Goal: Transaction & Acquisition: Purchase product/service

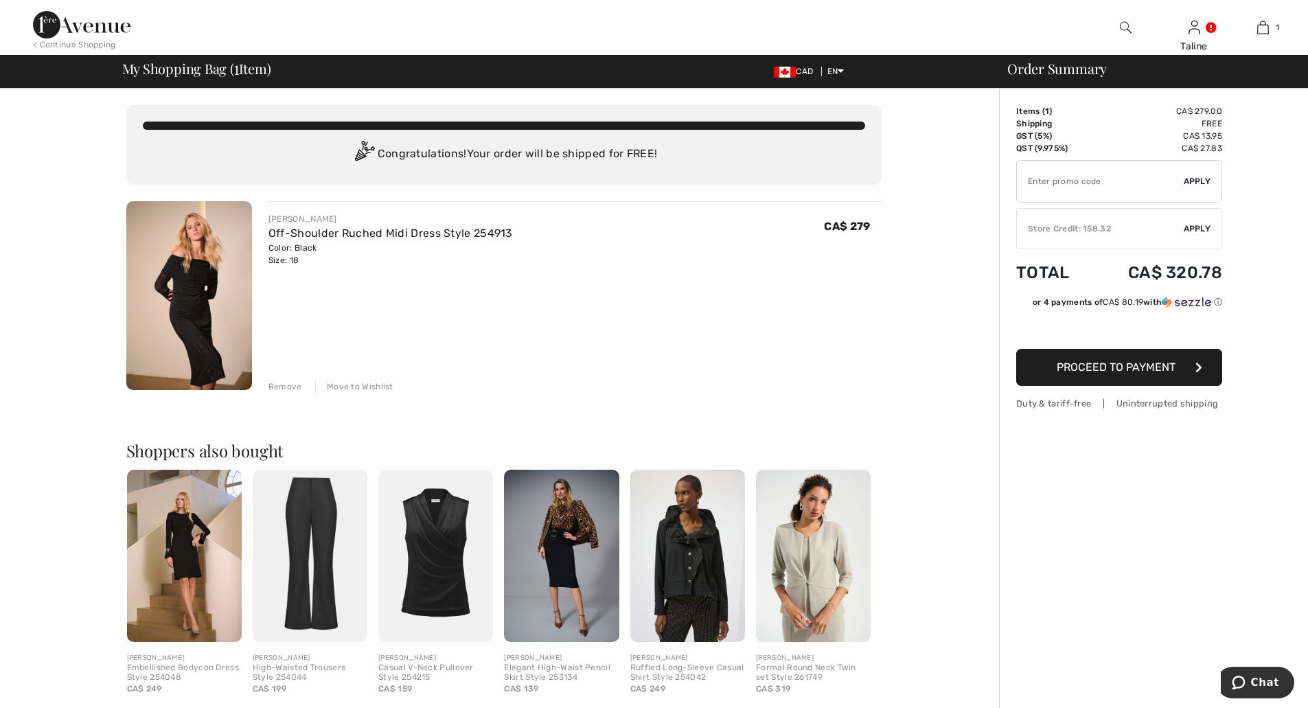
click at [202, 282] on img at bounding box center [189, 295] width 126 height 189
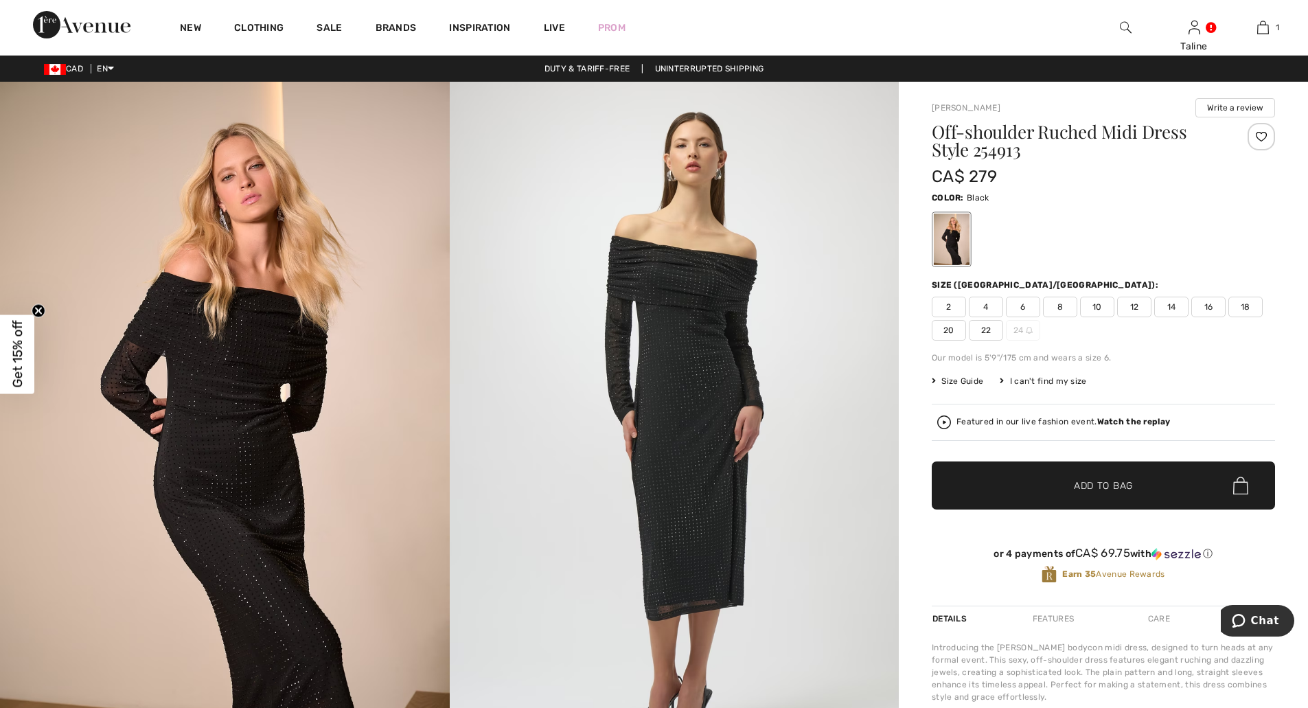
click at [954, 333] on span "20" at bounding box center [949, 330] width 34 height 21
click at [1096, 479] on span "Add to Bag" at bounding box center [1103, 486] width 59 height 14
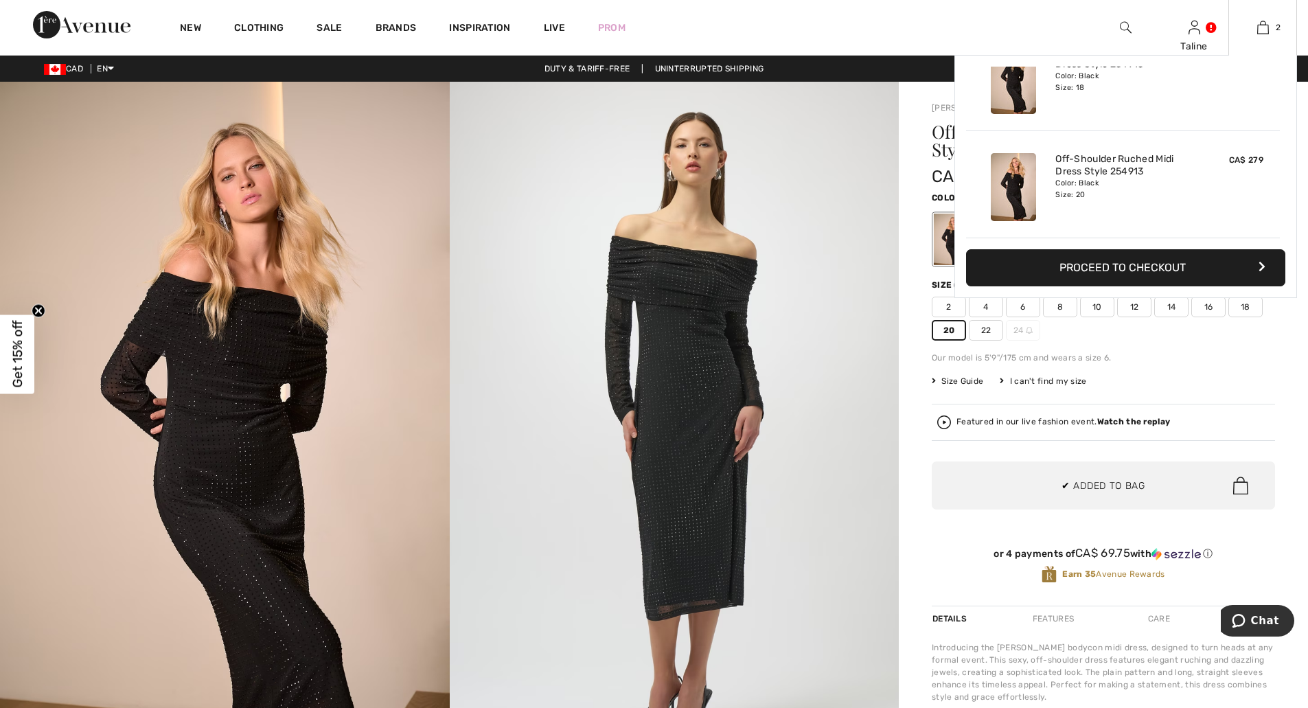
click at [1175, 268] on button "Proceed to Checkout" at bounding box center [1125, 267] width 319 height 37
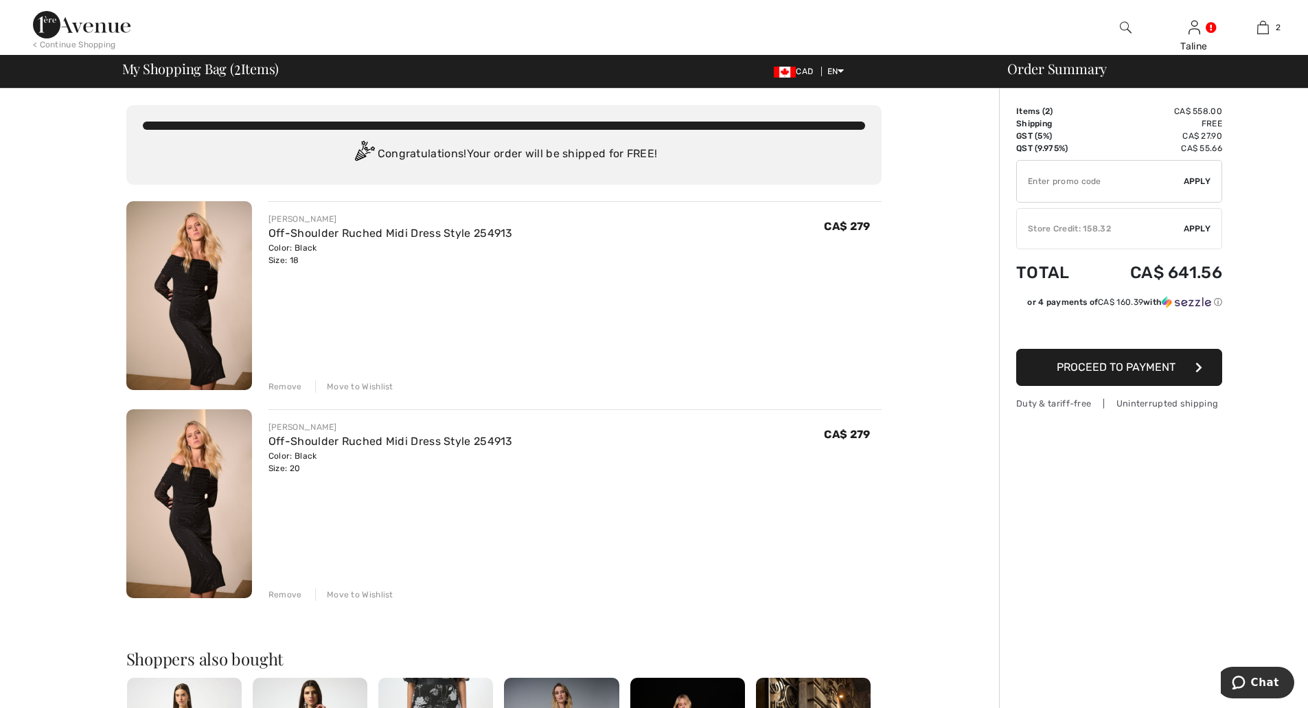
click at [1196, 233] on span "Apply" at bounding box center [1197, 228] width 27 height 12
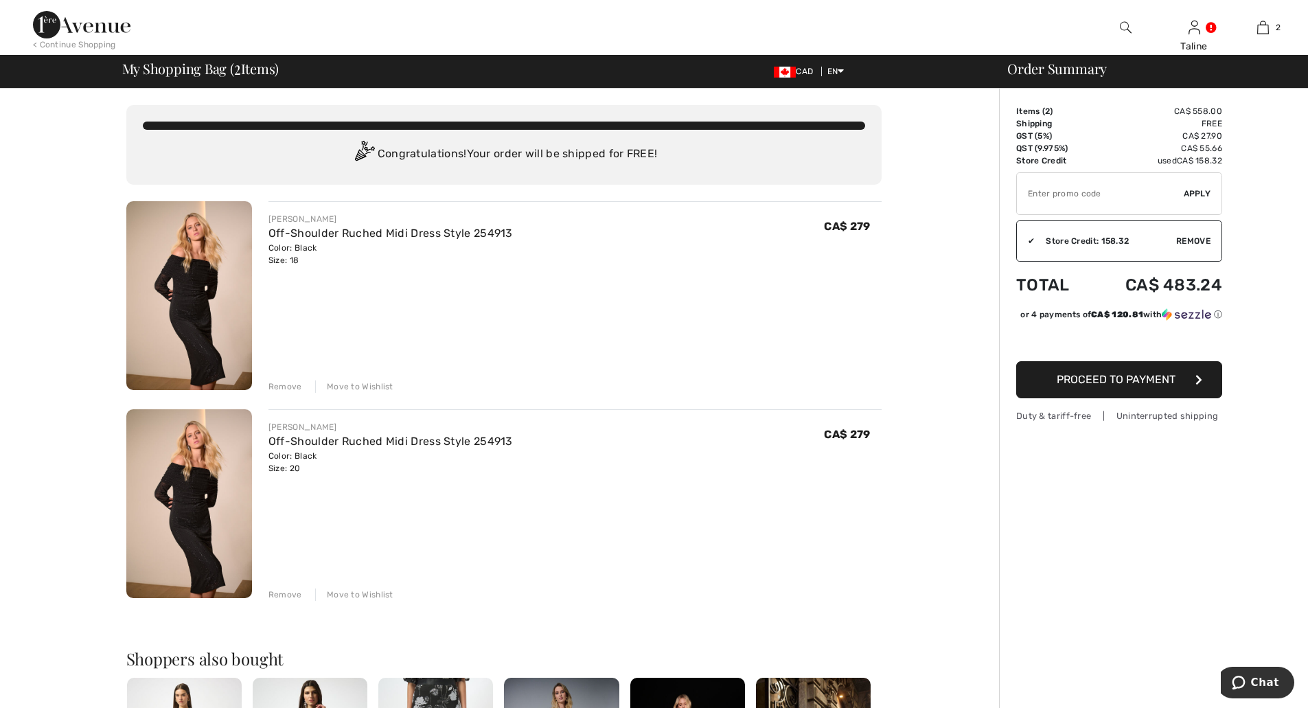
type input "NEW15"
click at [550, 497] on div "JOSEPH RIBKOFF Off-Shoulder Ruched Midi Dress Style 254913 Color: Black Size: 2…" at bounding box center [574, 505] width 613 height 192
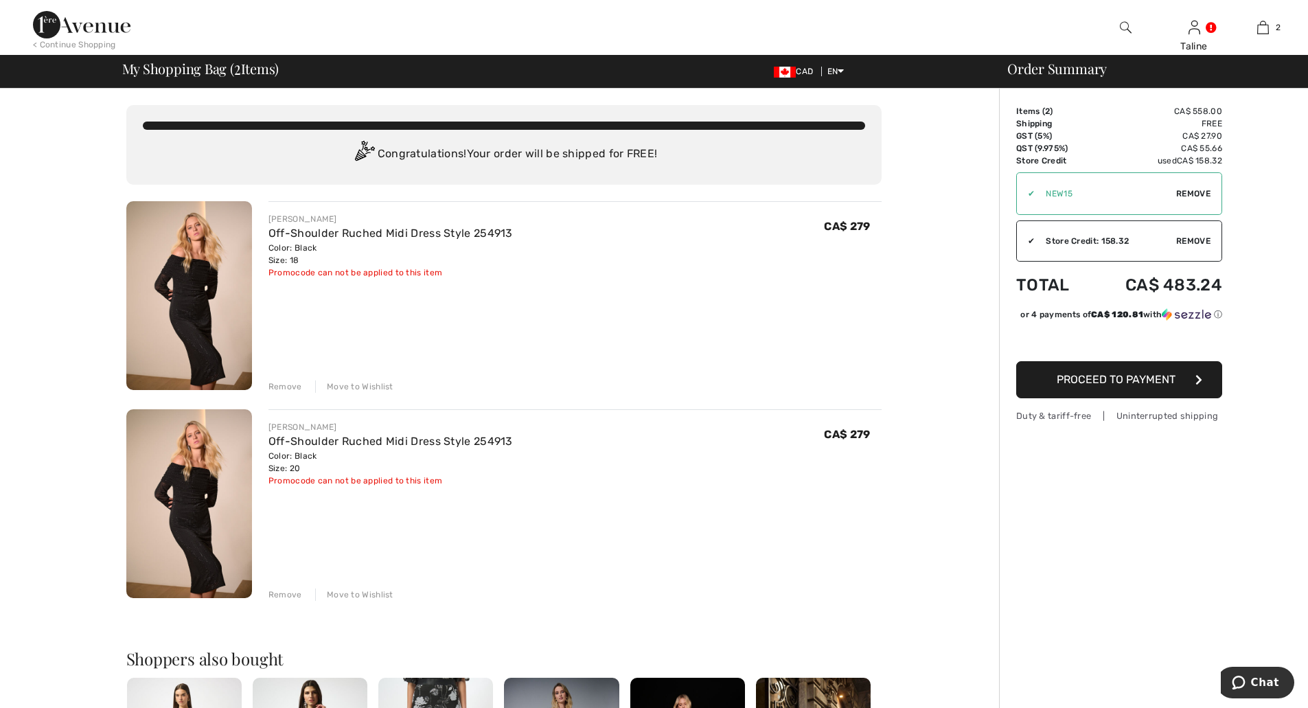
click at [1121, 389] on button "Proceed to Payment" at bounding box center [1119, 379] width 206 height 37
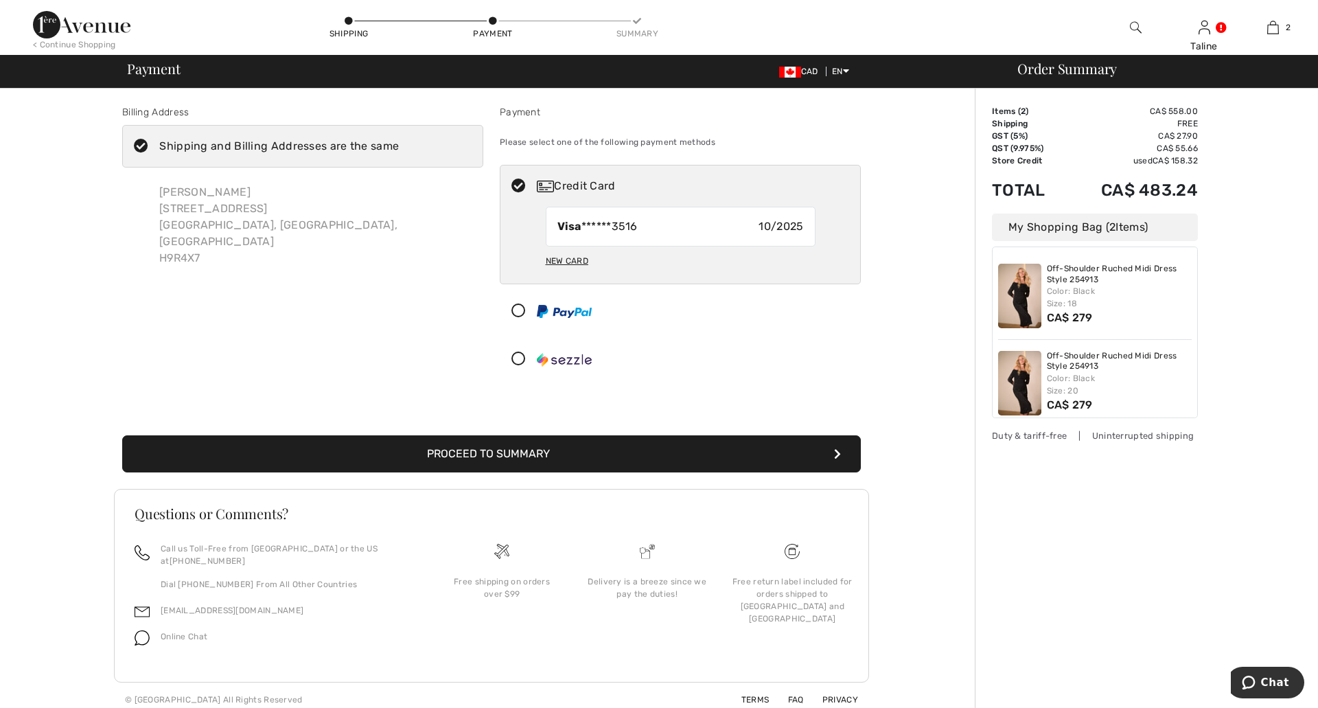
click at [474, 448] on button "Proceed to Summary" at bounding box center [491, 453] width 739 height 37
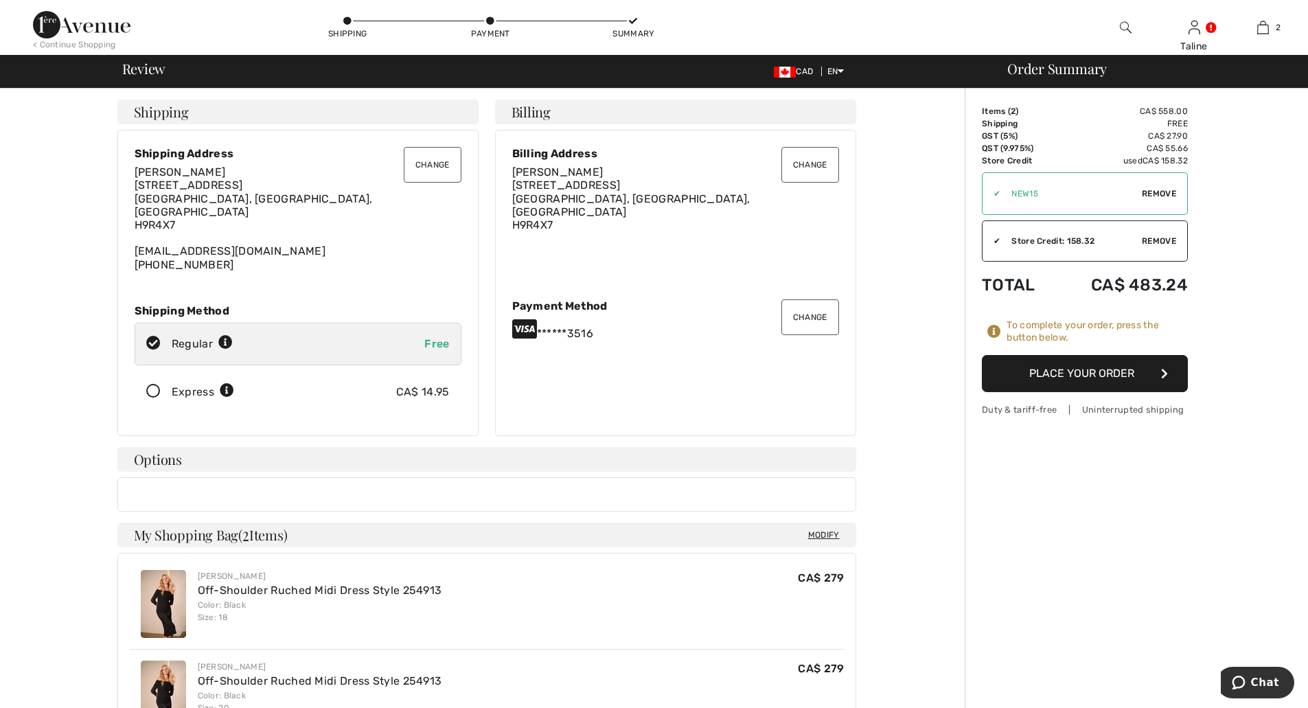
click at [1165, 192] on span "Remove" at bounding box center [1159, 193] width 34 height 12
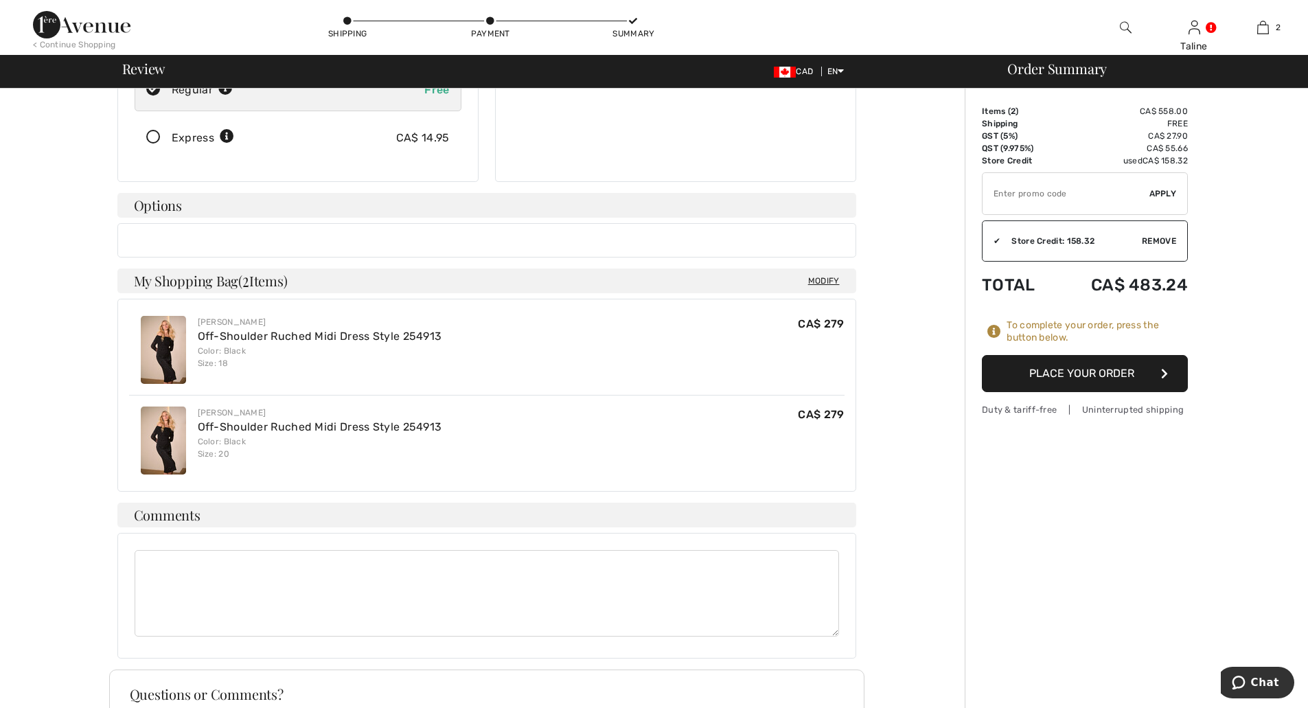
scroll to position [190, 0]
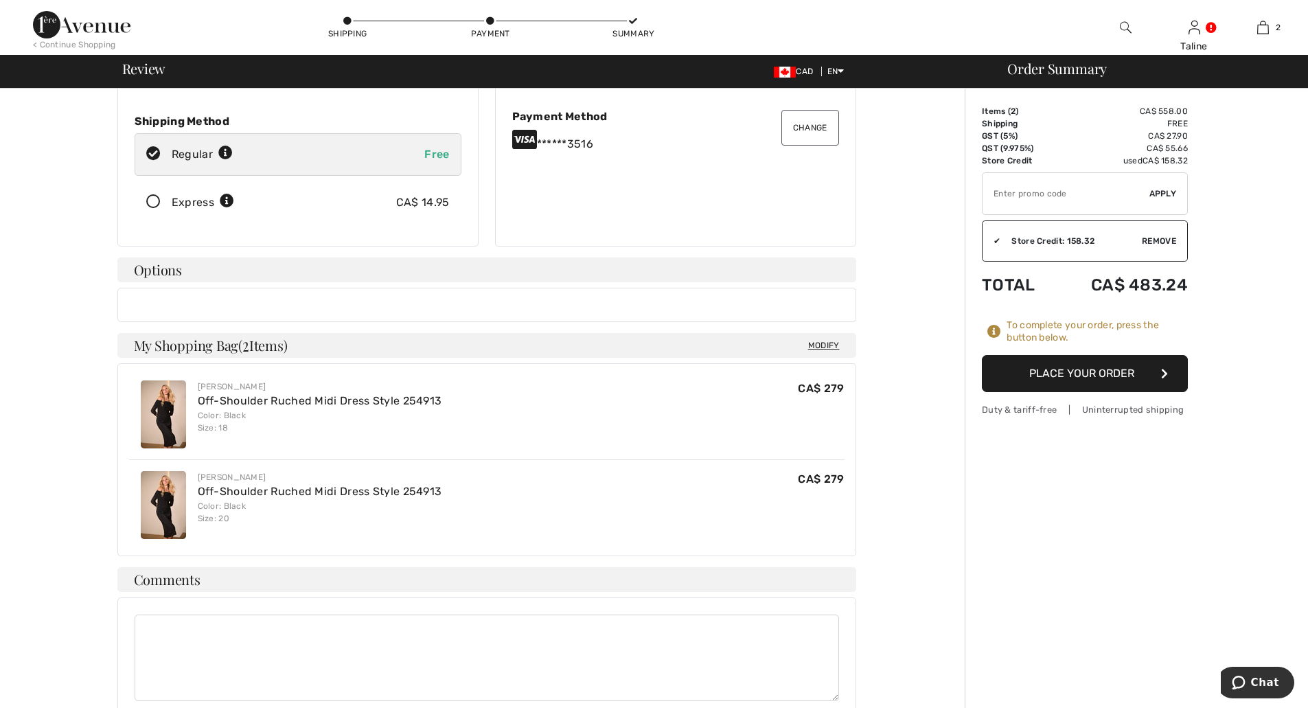
click at [1075, 376] on button "Place Your Order" at bounding box center [1085, 373] width 206 height 37
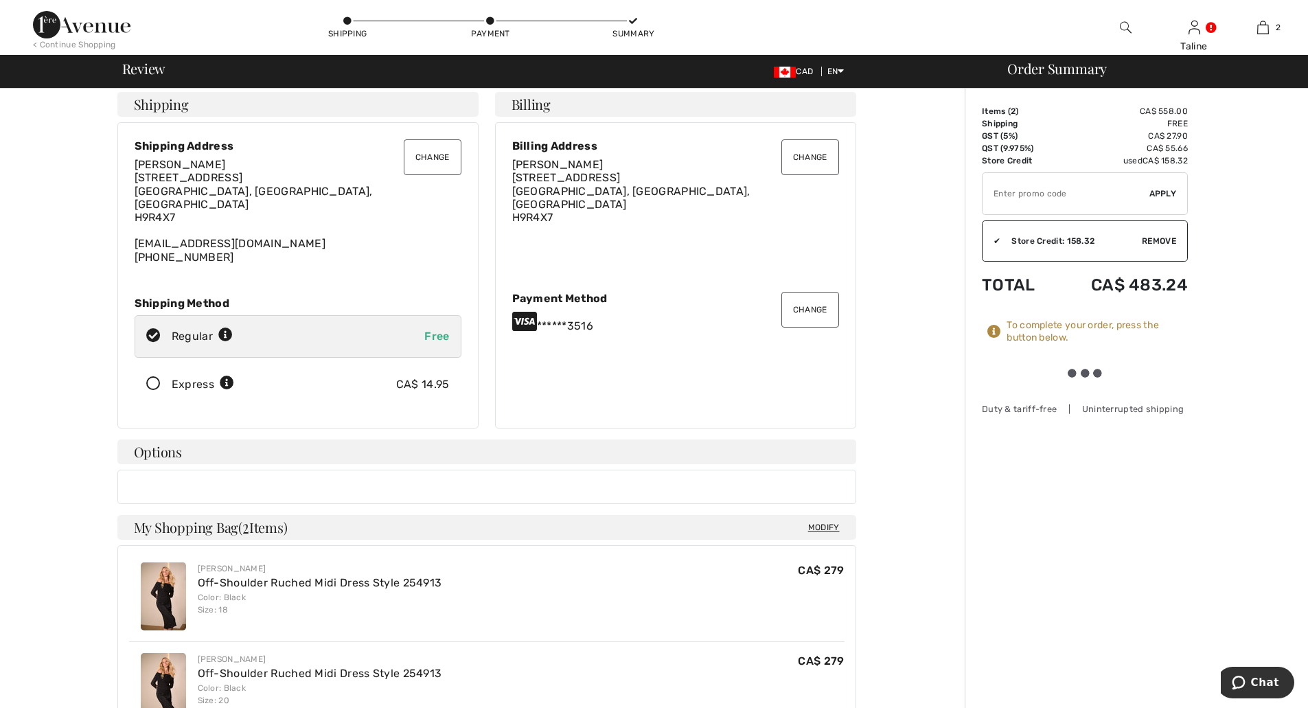
scroll to position [0, 0]
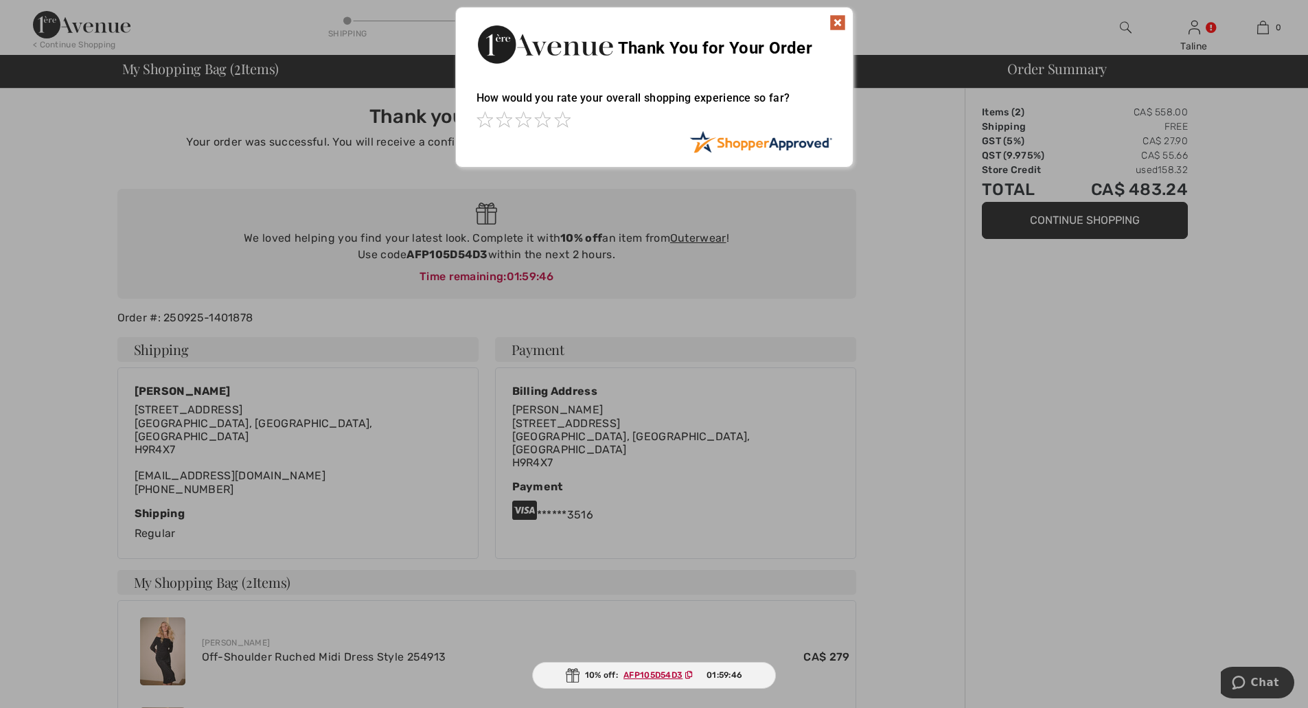
click at [837, 19] on img at bounding box center [837, 22] width 16 height 16
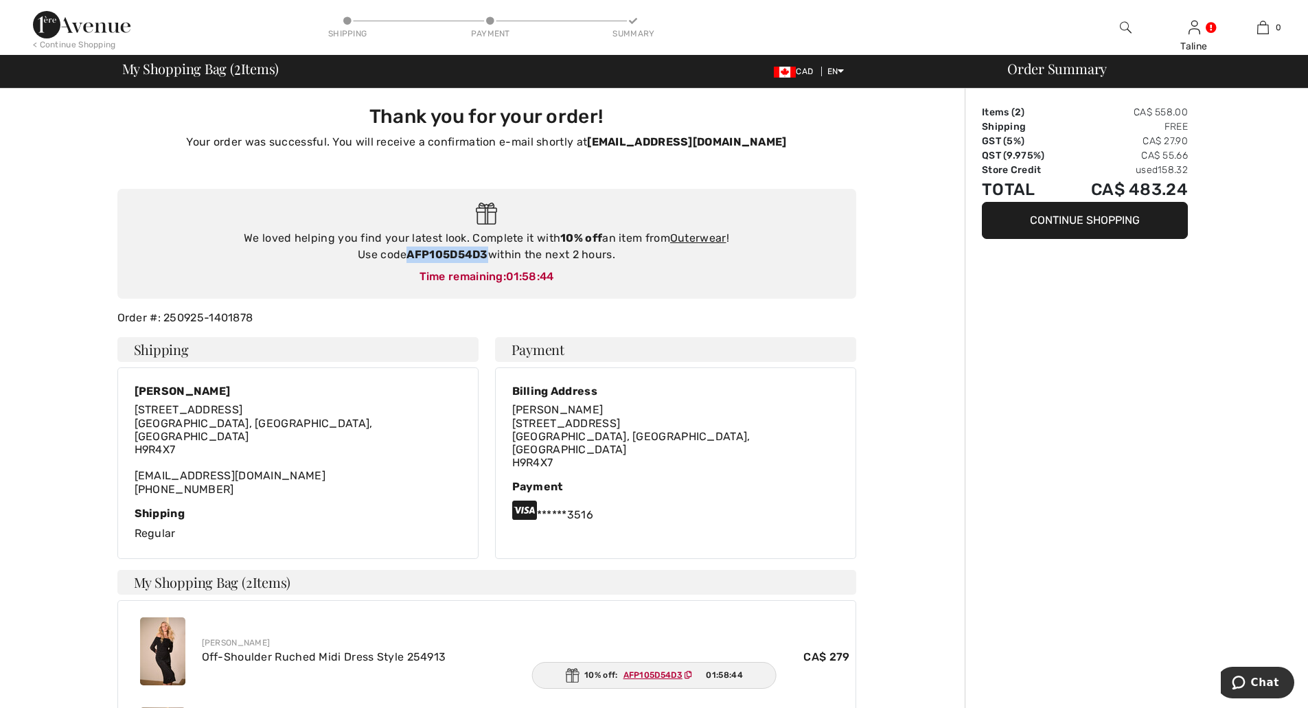
drag, startPoint x: 488, startPoint y: 255, endPoint x: 406, endPoint y: 255, distance: 81.7
click at [406, 255] on div "We loved helping you find your latest look. Complete it with 10% off an item fr…" at bounding box center [486, 246] width 711 height 33
copy strong "AFP105D54D3"
click at [691, 237] on link "Outerwear" at bounding box center [698, 237] width 56 height 13
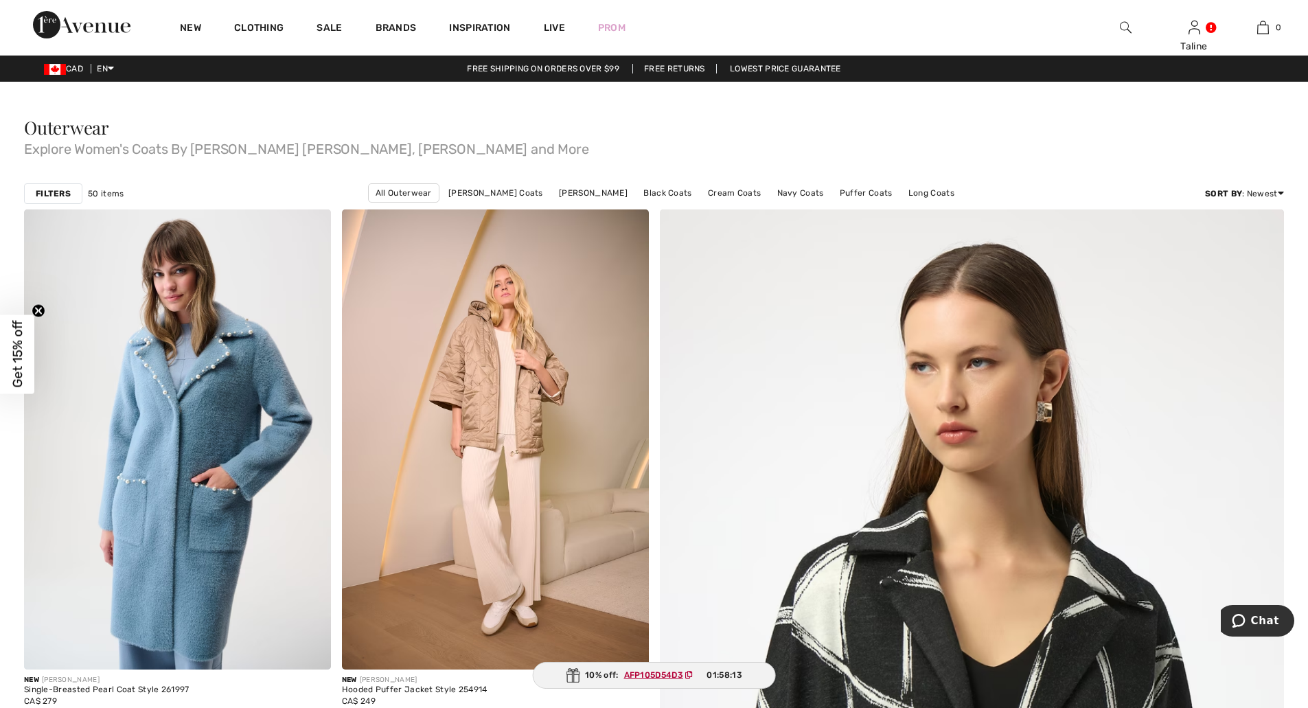
click at [689, 676] on icon at bounding box center [689, 675] width 8 height 8
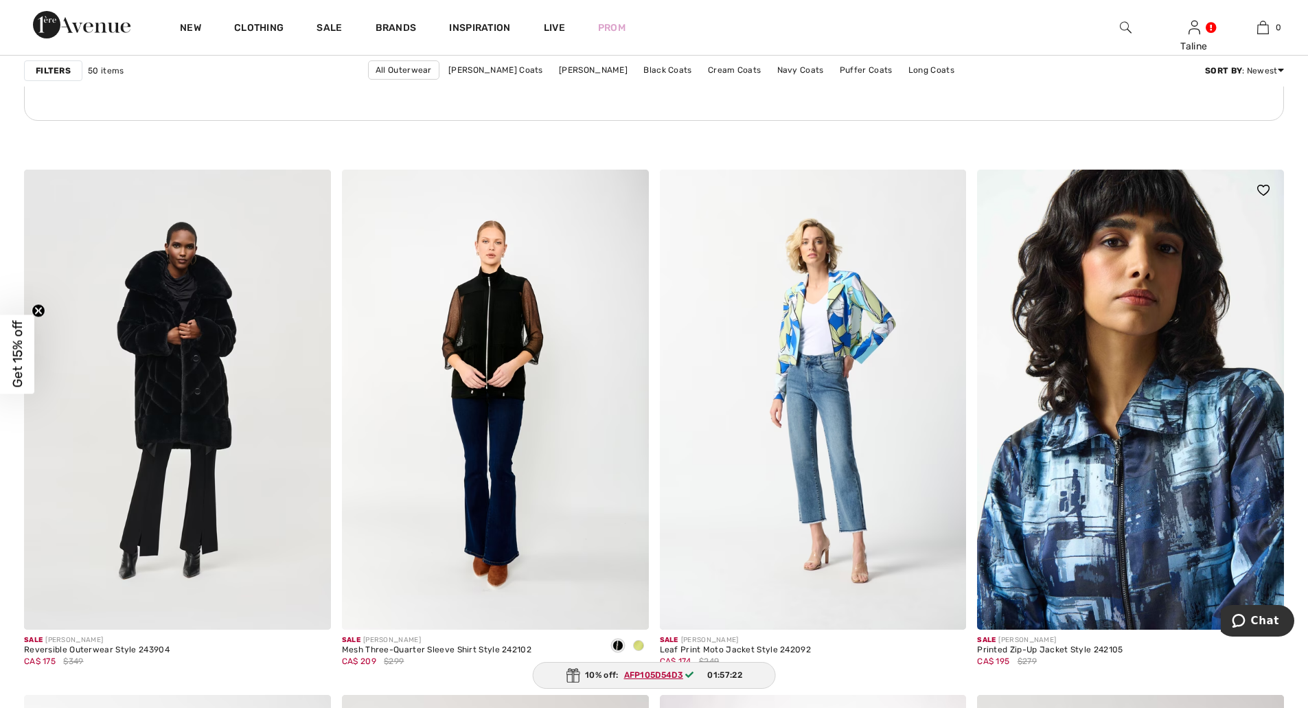
scroll to position [6408, 0]
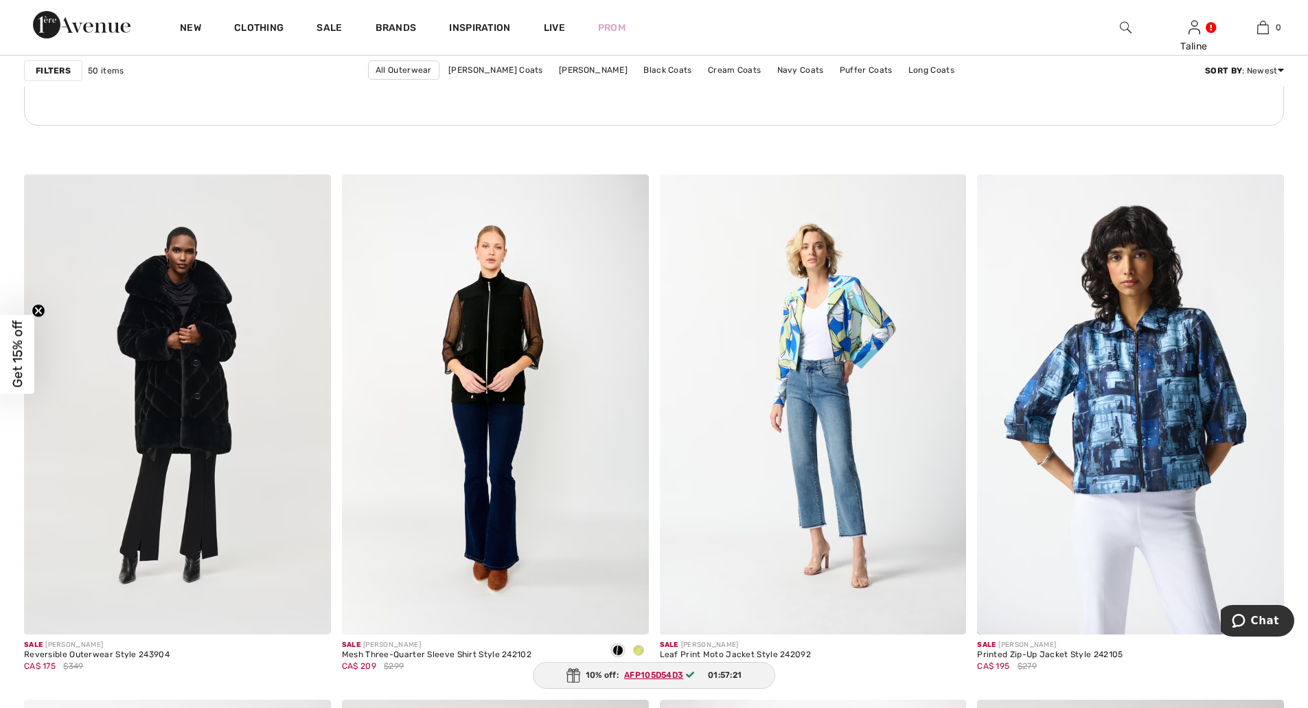
click at [89, 32] on img at bounding box center [82, 24] width 98 height 27
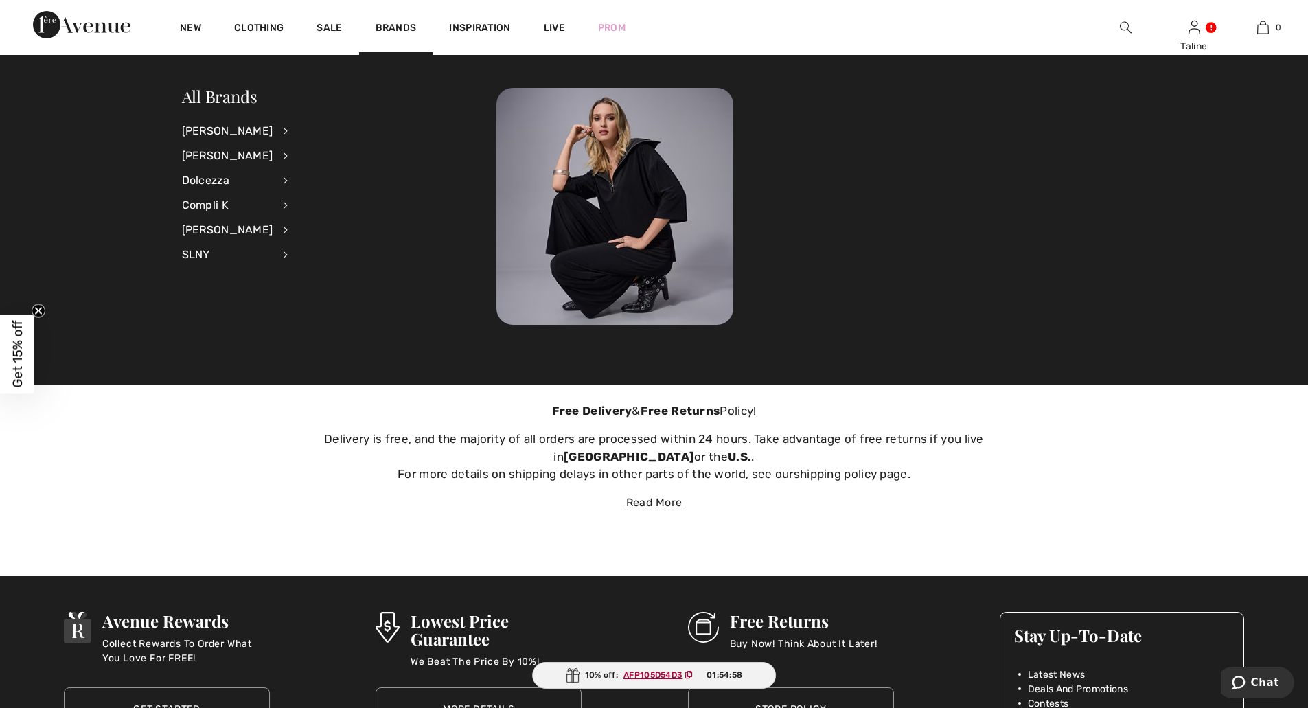
scroll to position [4806, 0]
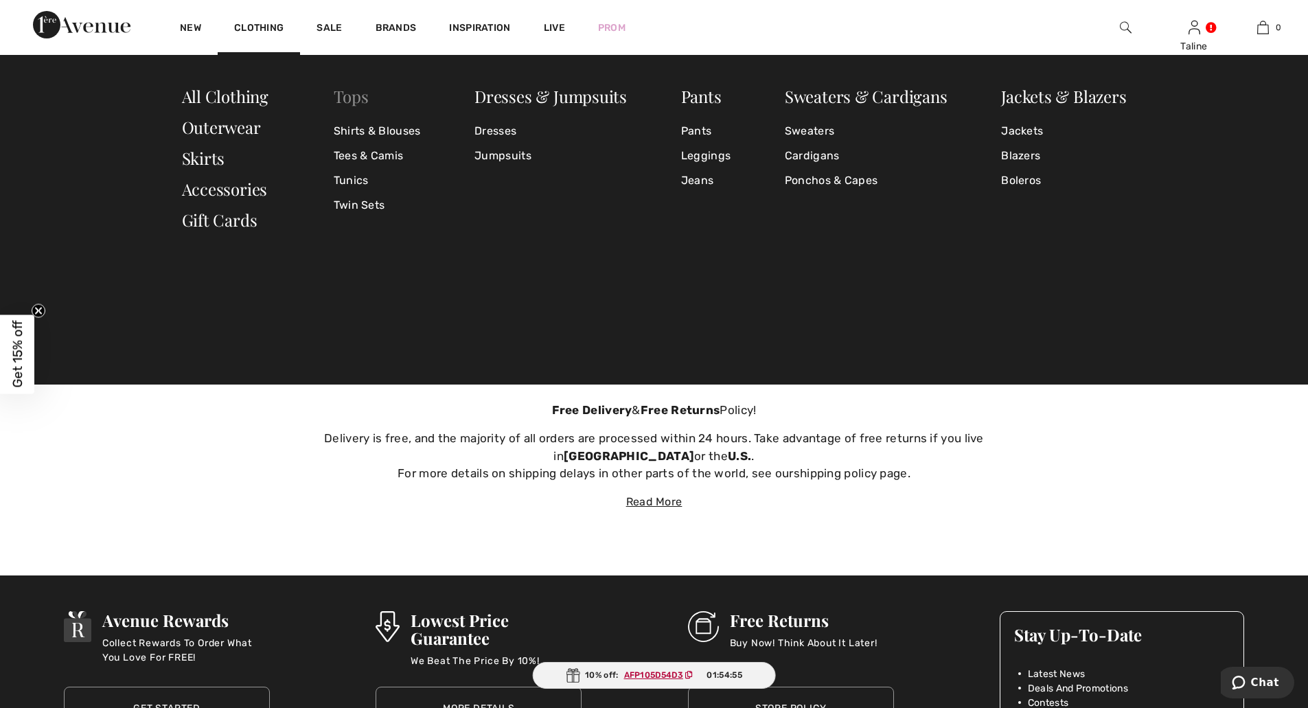
click at [354, 95] on link "Tops" at bounding box center [351, 96] width 35 height 22
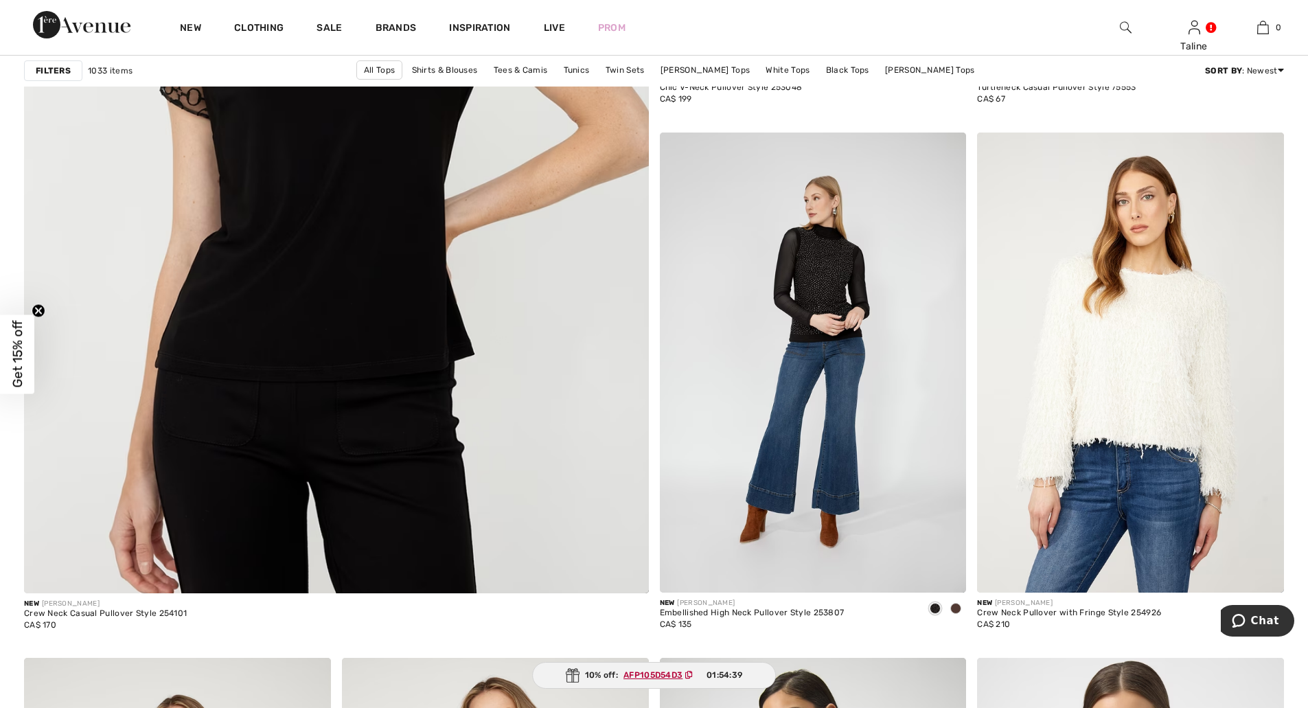
scroll to position [4578, 0]
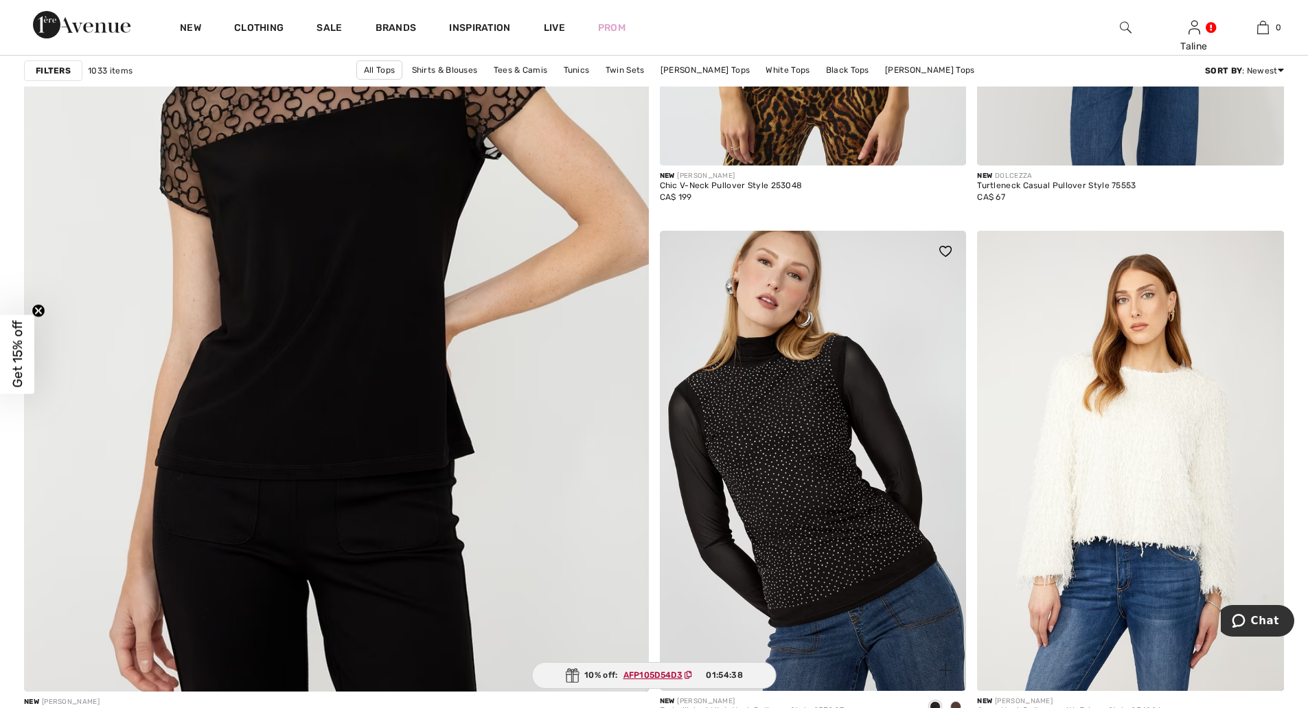
click at [833, 383] on img at bounding box center [813, 461] width 307 height 460
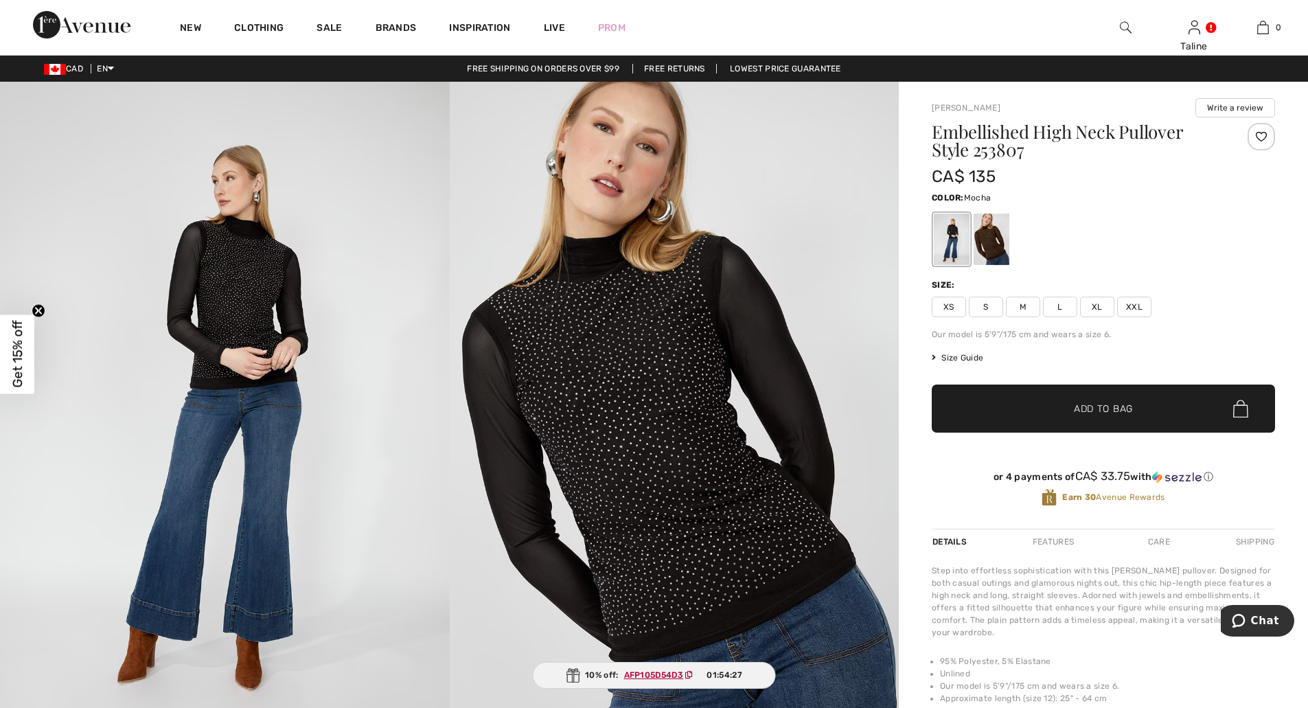
click at [999, 238] on div at bounding box center [992, 239] width 36 height 51
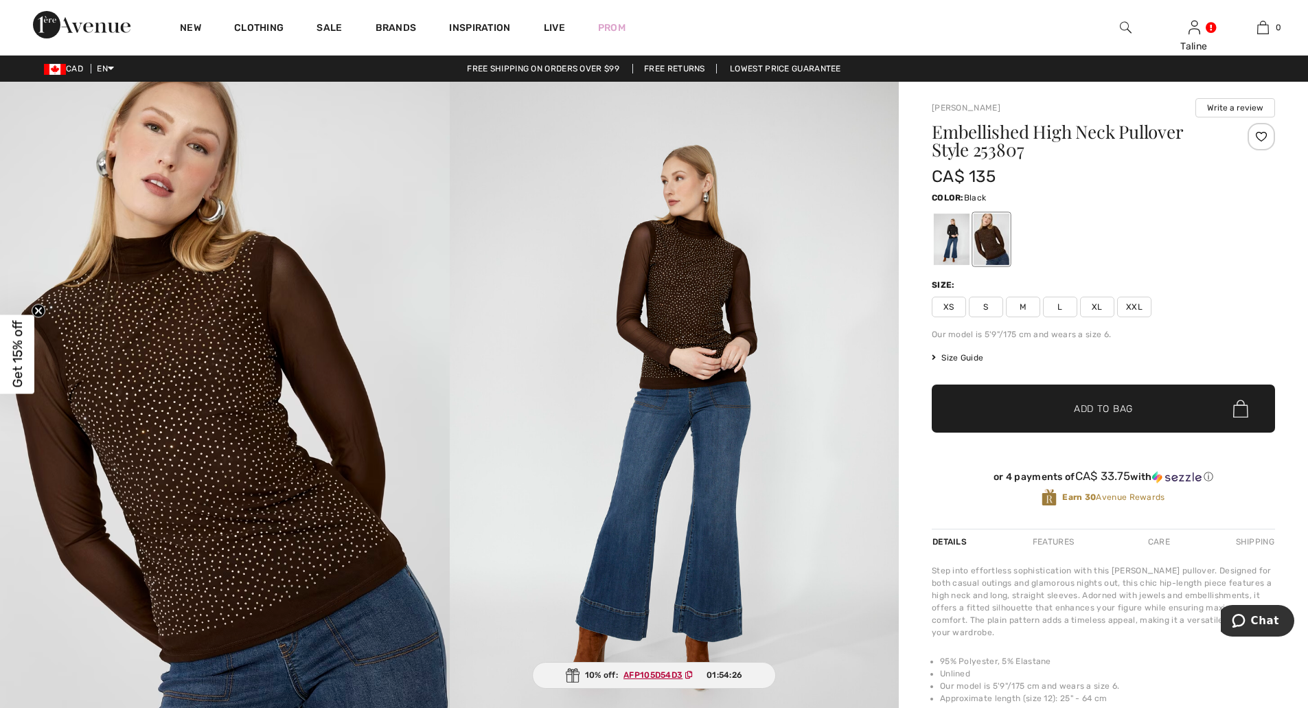
click at [949, 238] on div at bounding box center [952, 239] width 36 height 51
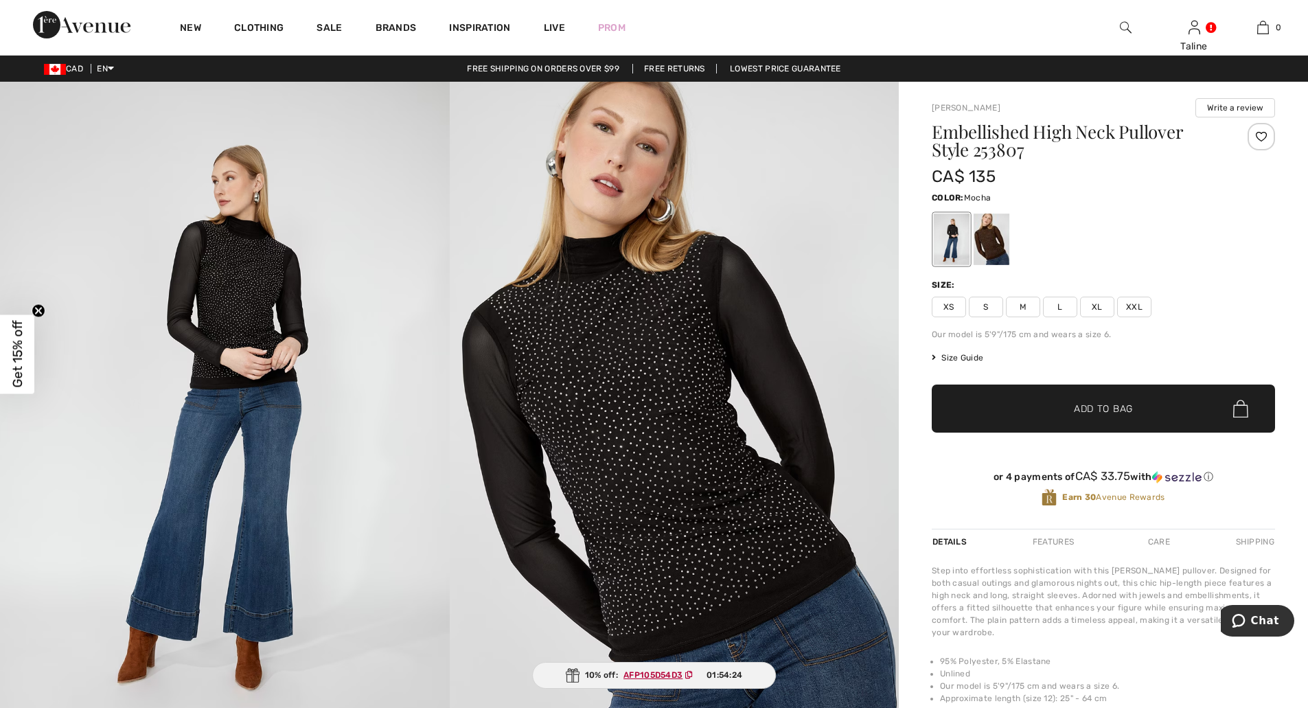
click at [1000, 241] on div at bounding box center [992, 239] width 36 height 51
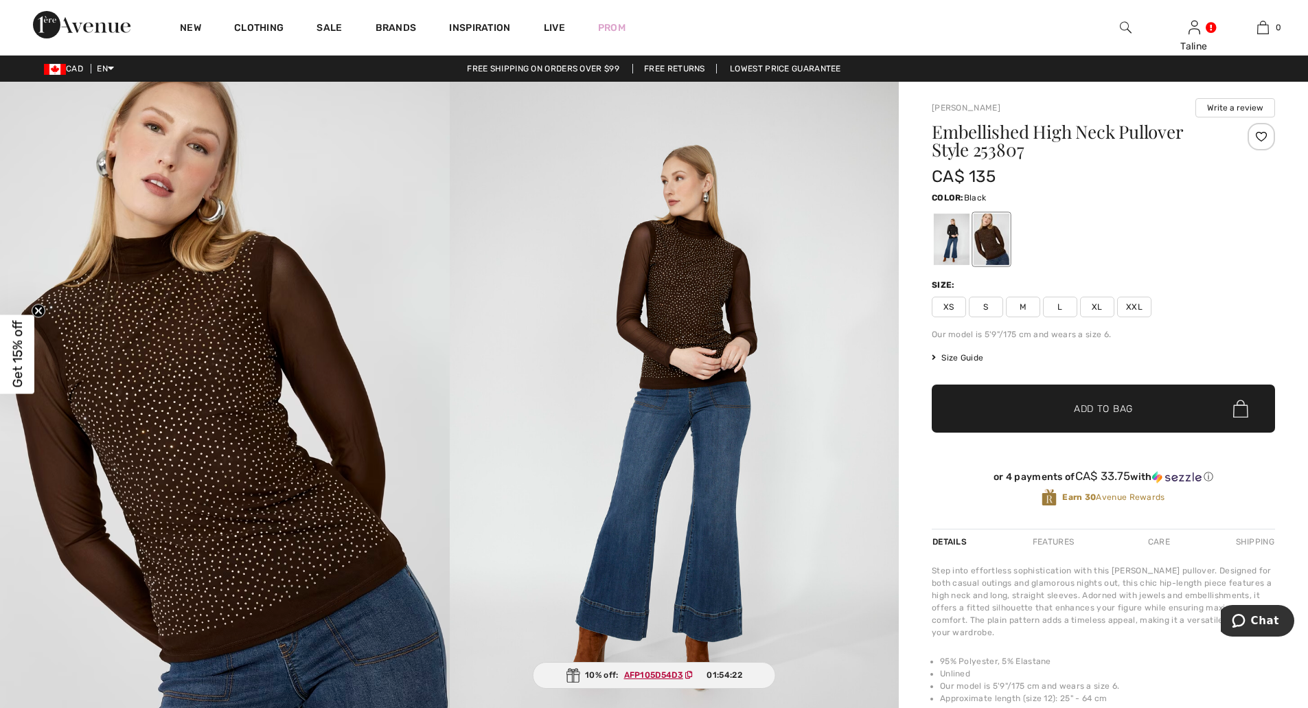
click at [942, 244] on div at bounding box center [952, 239] width 36 height 51
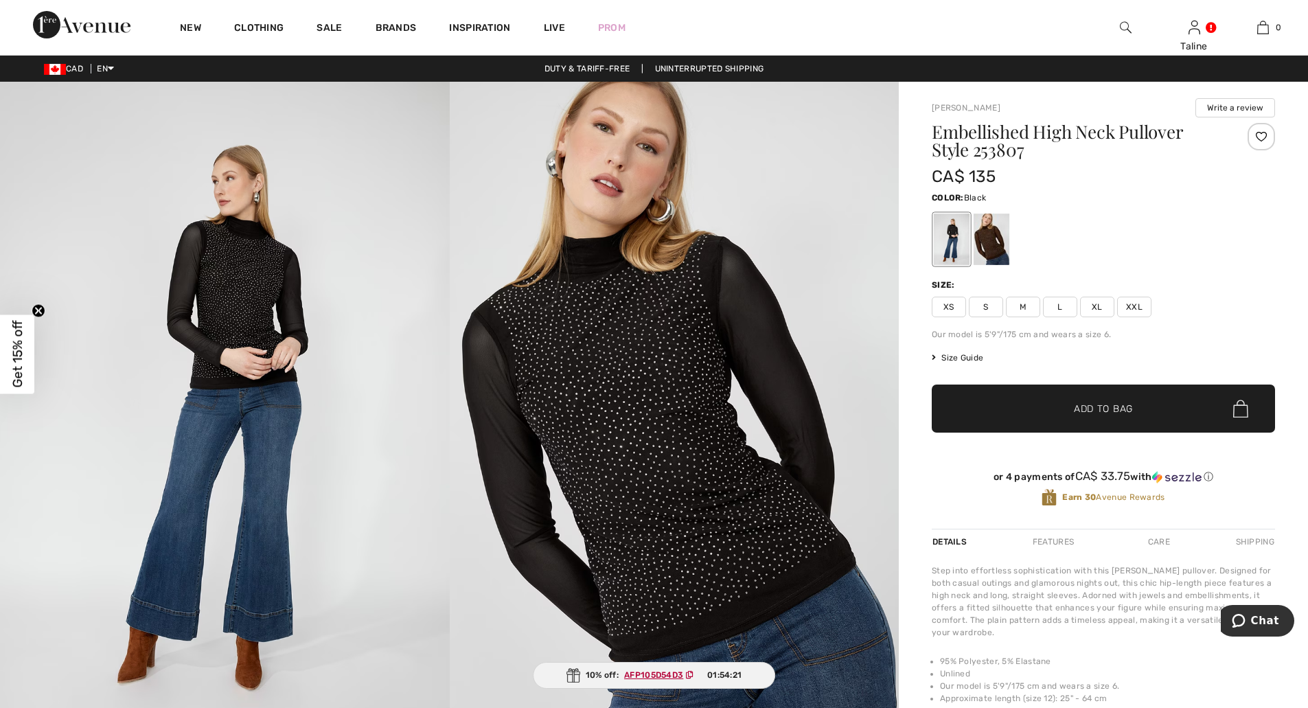
click at [969, 238] on div at bounding box center [952, 239] width 36 height 51
click at [991, 236] on div at bounding box center [992, 239] width 36 height 51
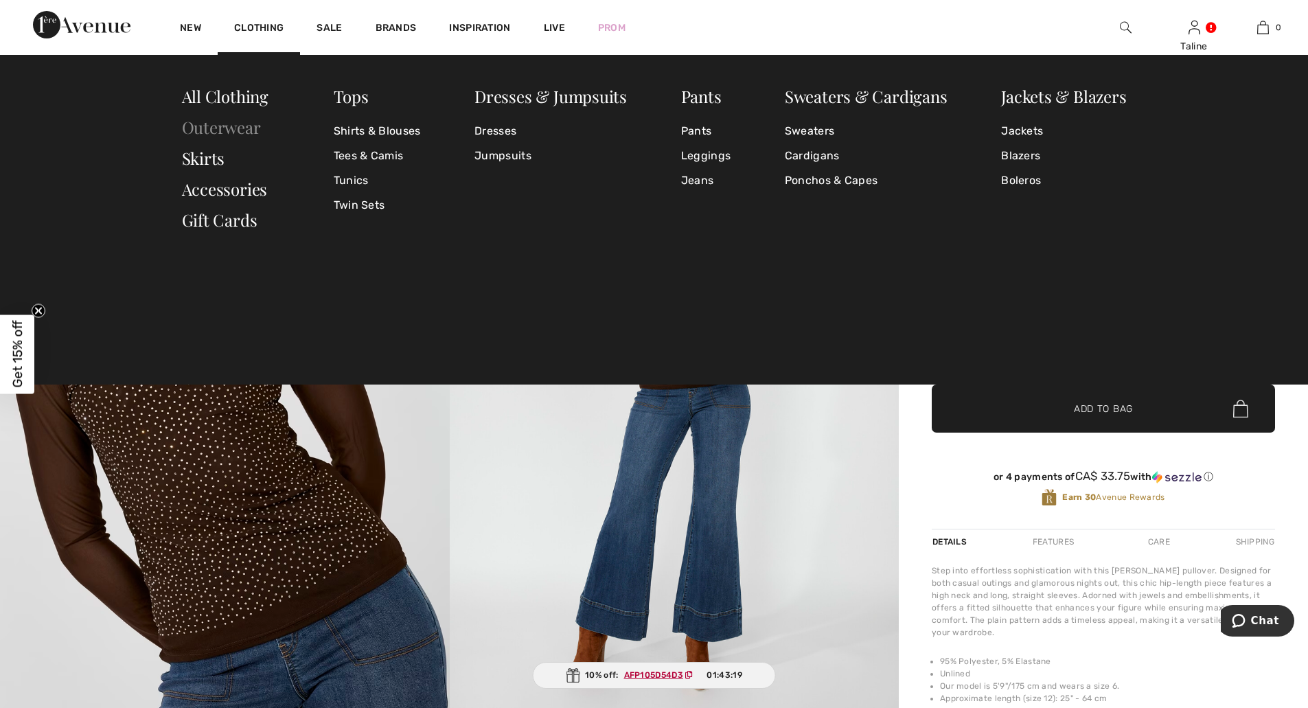
click at [244, 133] on link "Outerwear" at bounding box center [221, 127] width 79 height 22
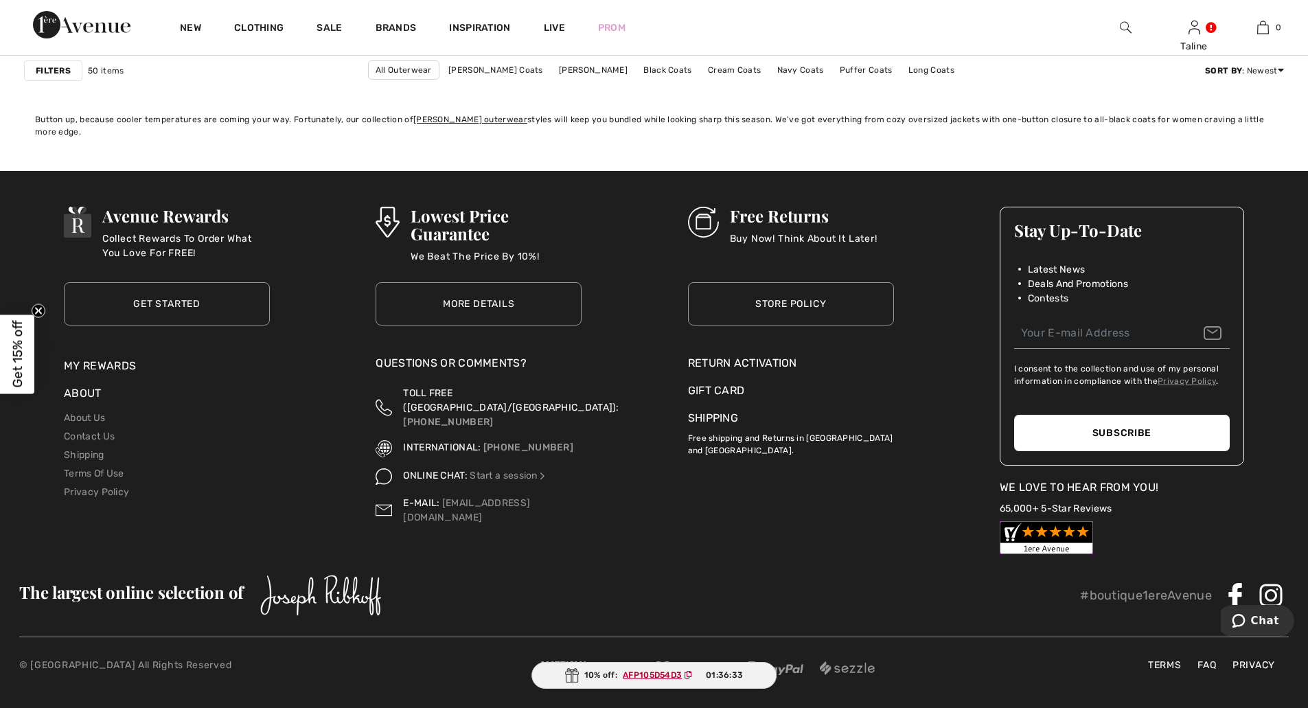
scroll to position [7626, 0]
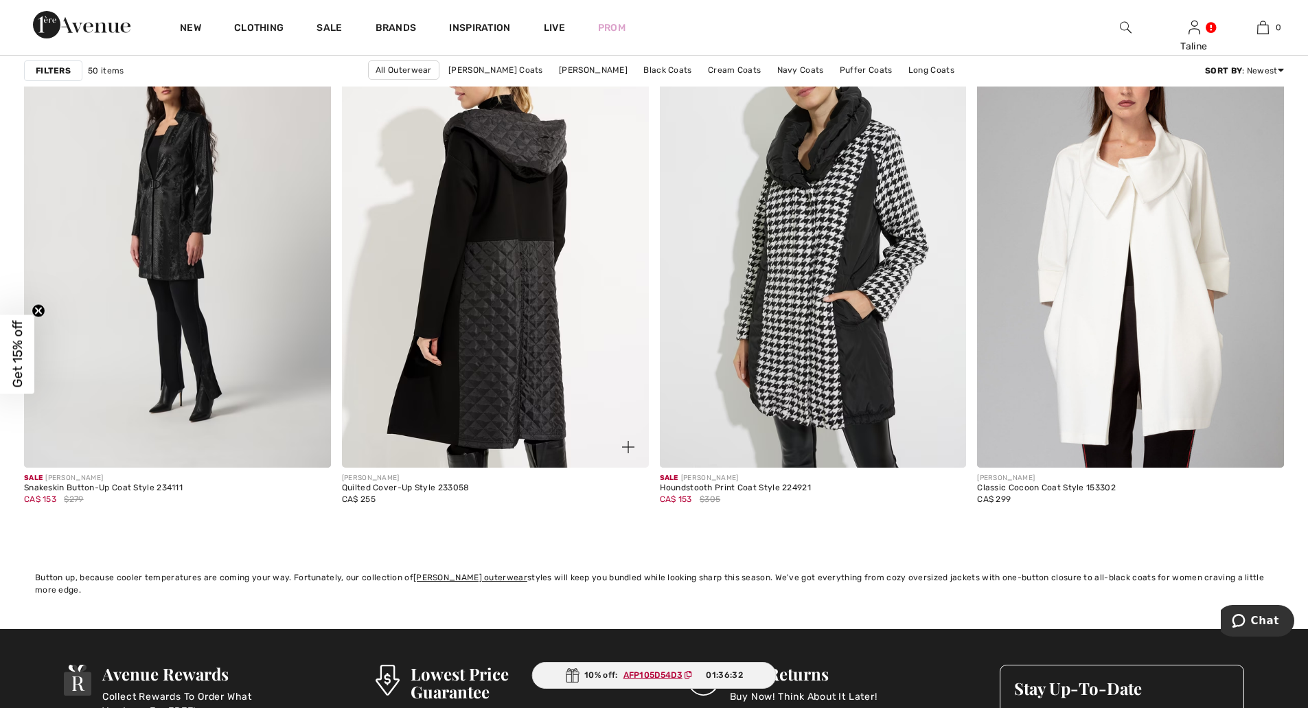
click at [533, 249] on img at bounding box center [495, 238] width 307 height 460
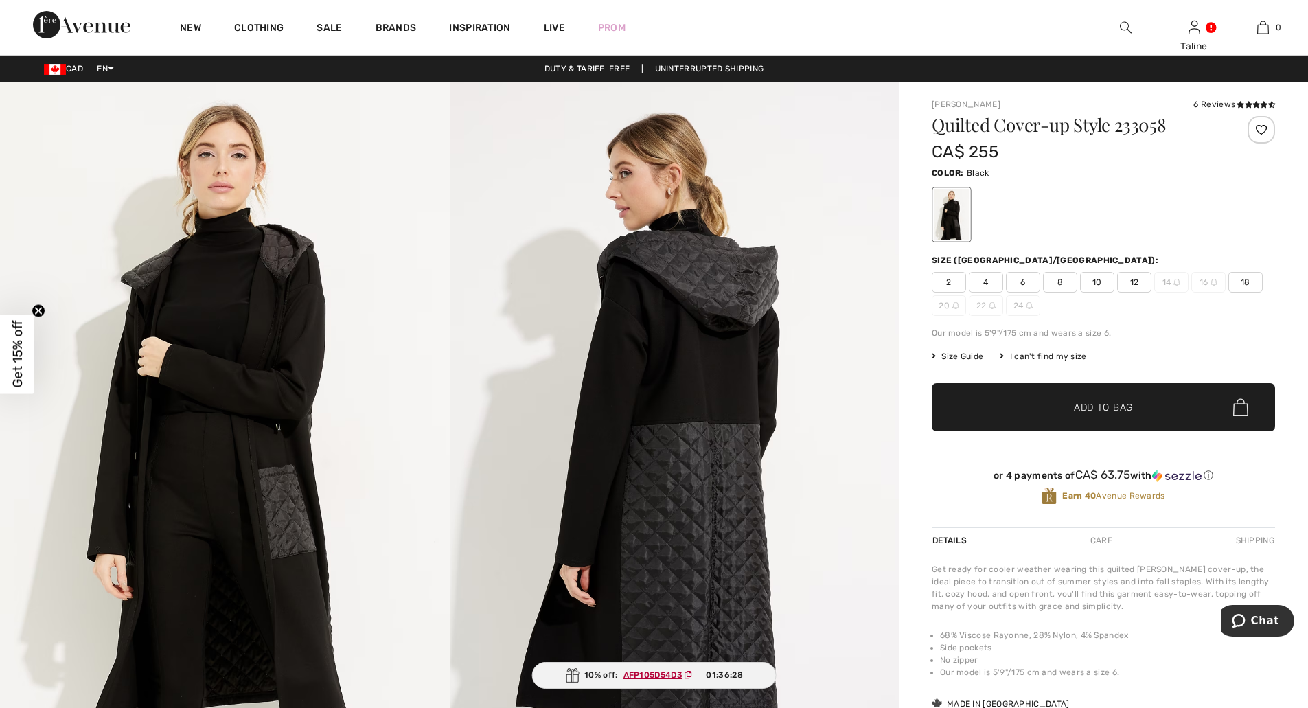
click at [1247, 277] on span "18" at bounding box center [1245, 282] width 34 height 21
click at [1132, 413] on span "Add to Bag" at bounding box center [1103, 407] width 59 height 14
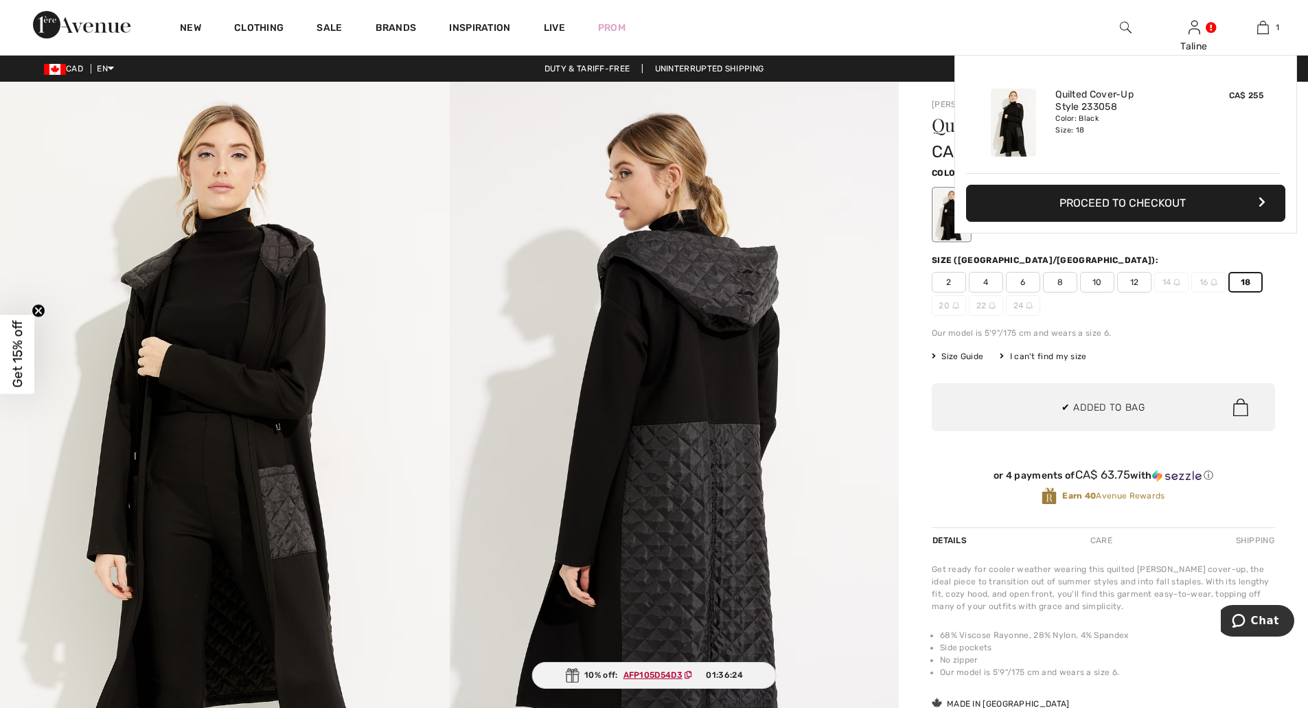
click at [687, 673] on icon at bounding box center [689, 675] width 8 height 8
click at [1165, 205] on button "Proceed to Checkout" at bounding box center [1125, 203] width 319 height 37
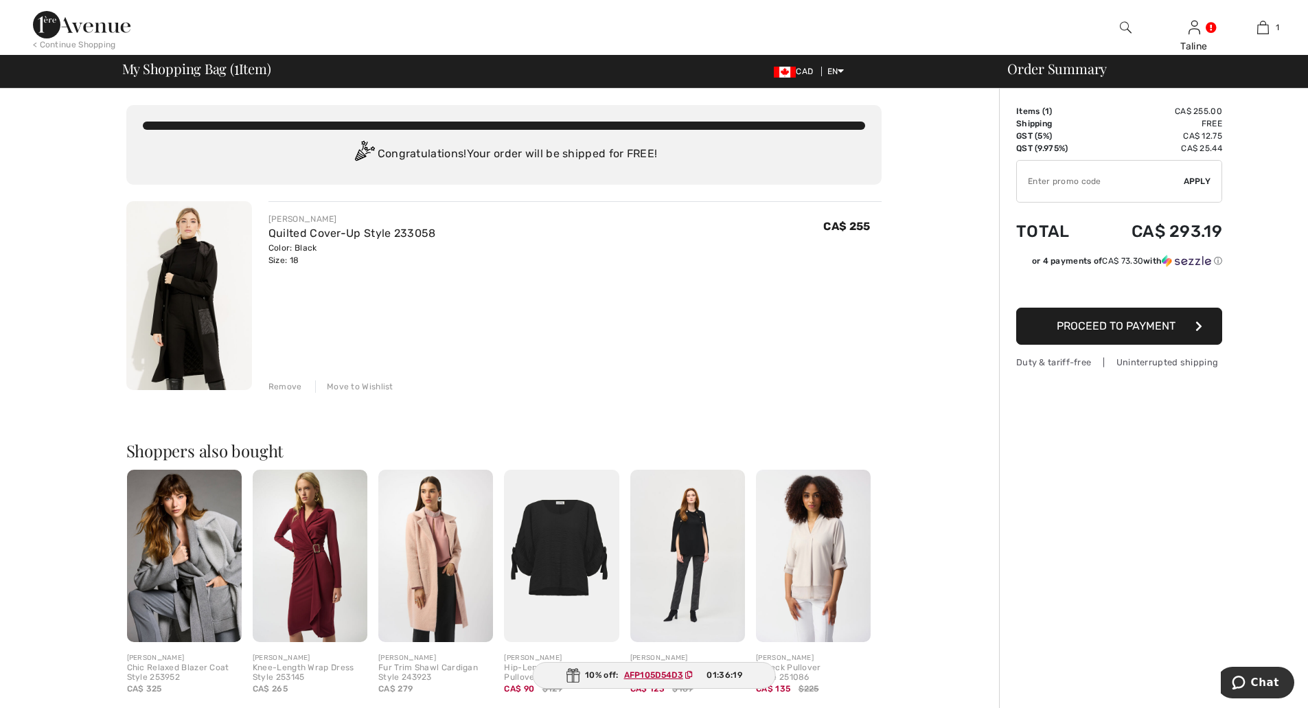
click at [1117, 184] on input "TEXT" at bounding box center [1100, 181] width 167 height 41
click at [1063, 180] on input "TEXT" at bounding box center [1100, 181] width 167 height 41
paste input "AFP105D54D3"
type input "AFP105D54D3"
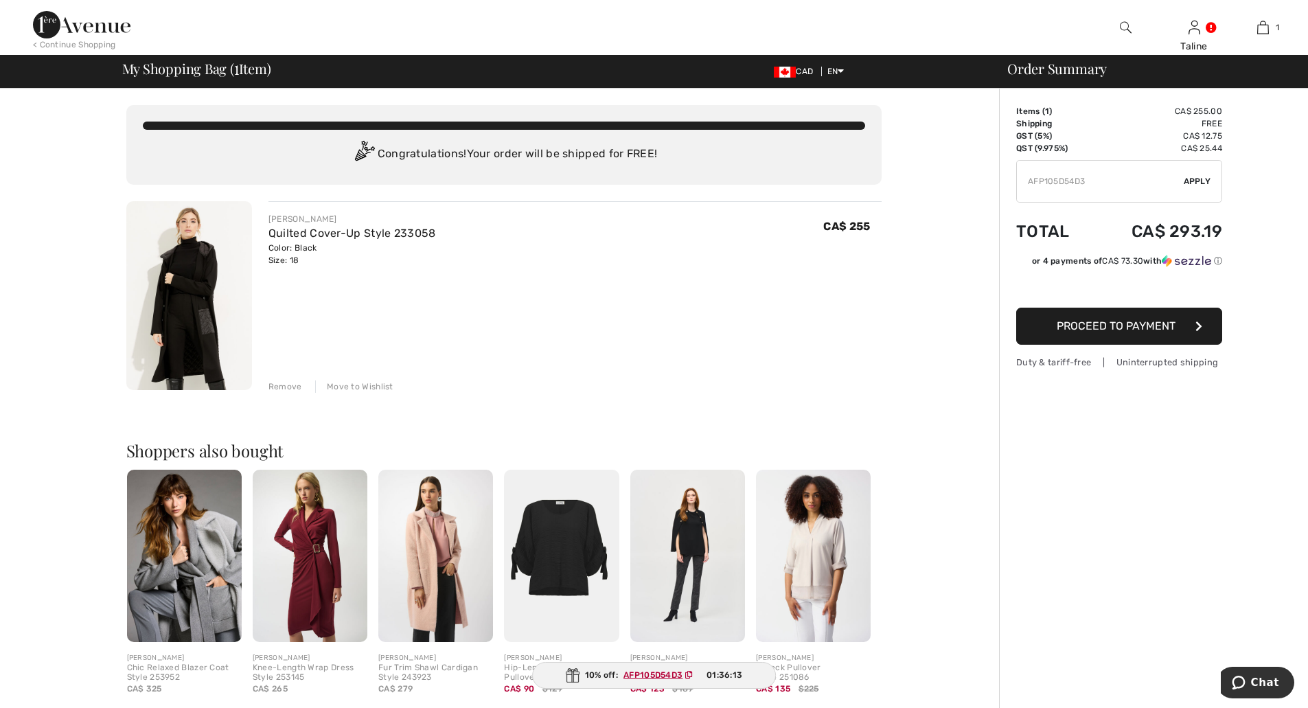
click at [1204, 181] on span "Apply" at bounding box center [1197, 181] width 27 height 12
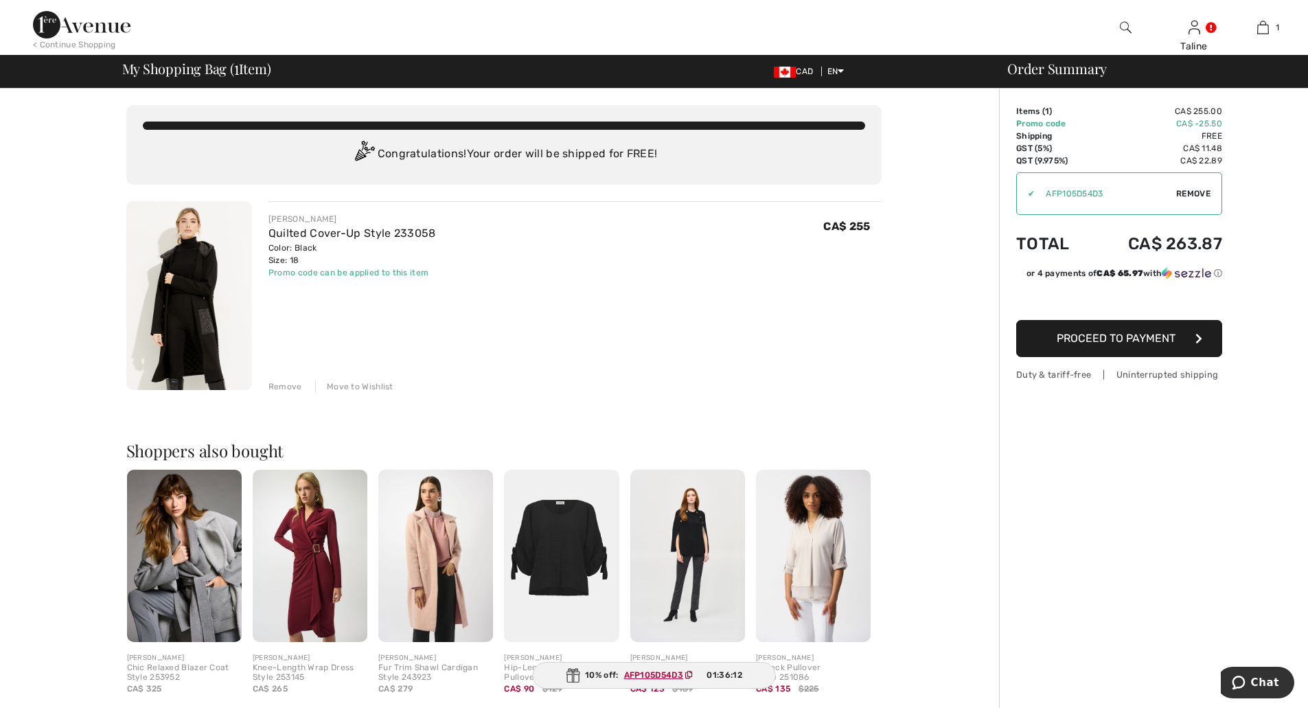
click at [1171, 542] on div "Order Summary Details Items ( 1 ) CA$ 255.00 Promo code CA$ -25.50 Shipping Fre…" at bounding box center [1153, 528] width 309 height 878
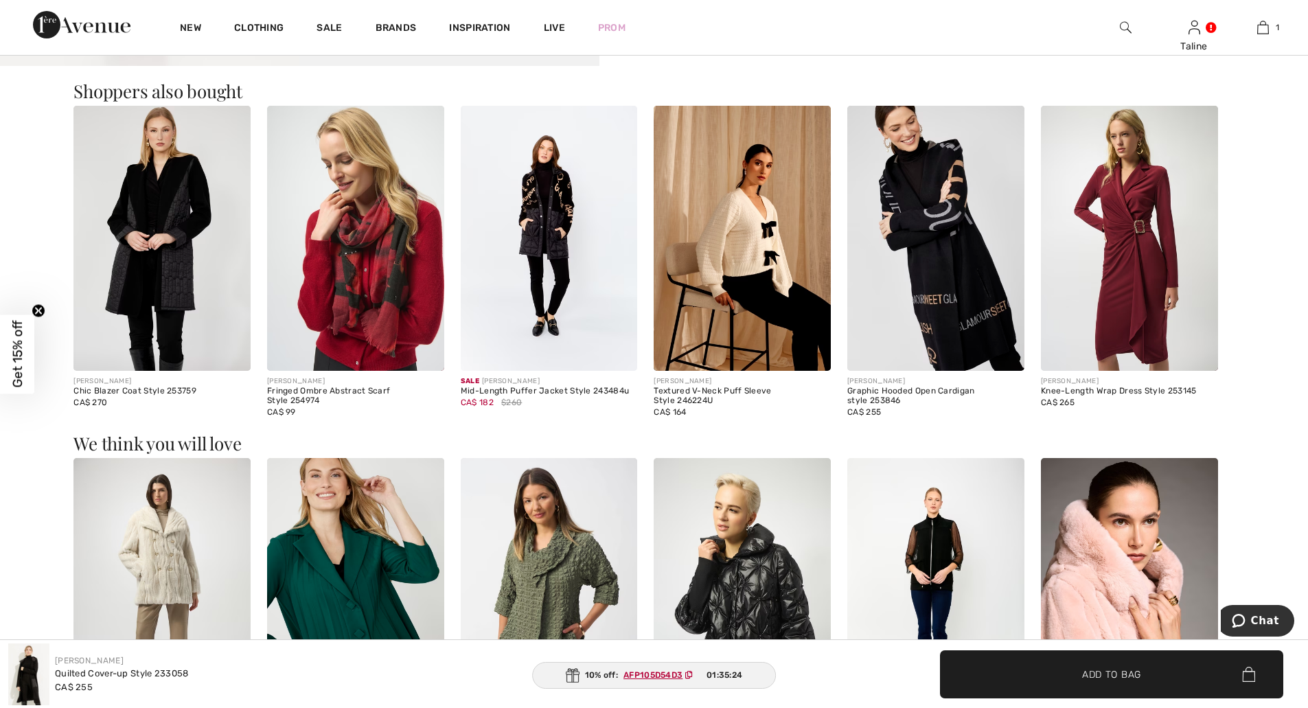
scroll to position [1602, 0]
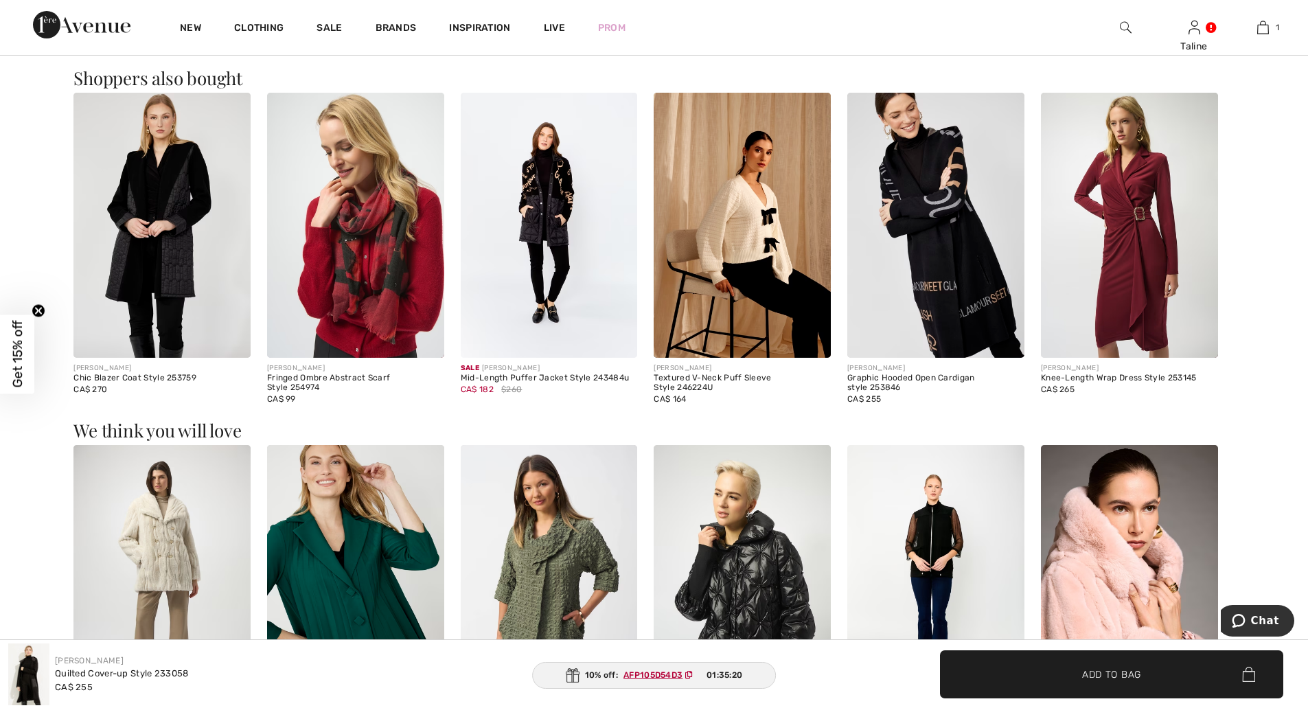
click at [746, 217] on img at bounding box center [742, 226] width 177 height 266
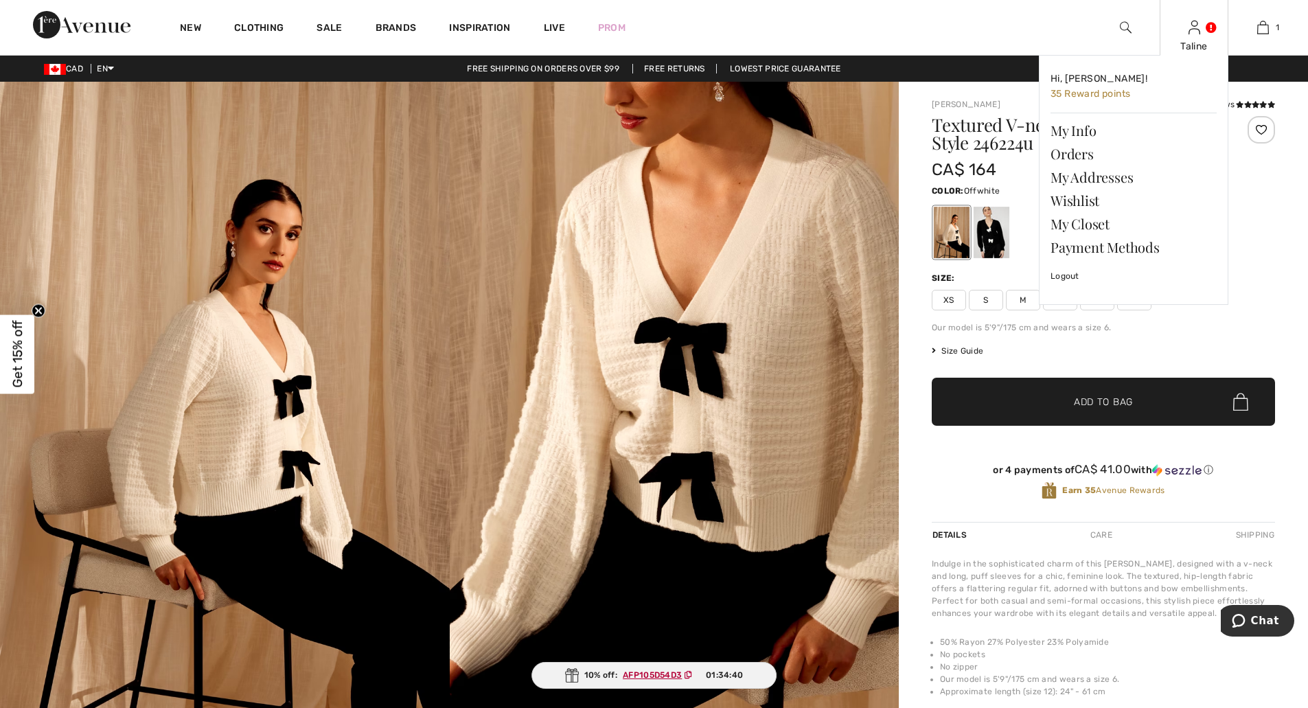
click at [1198, 25] on img at bounding box center [1195, 27] width 12 height 16
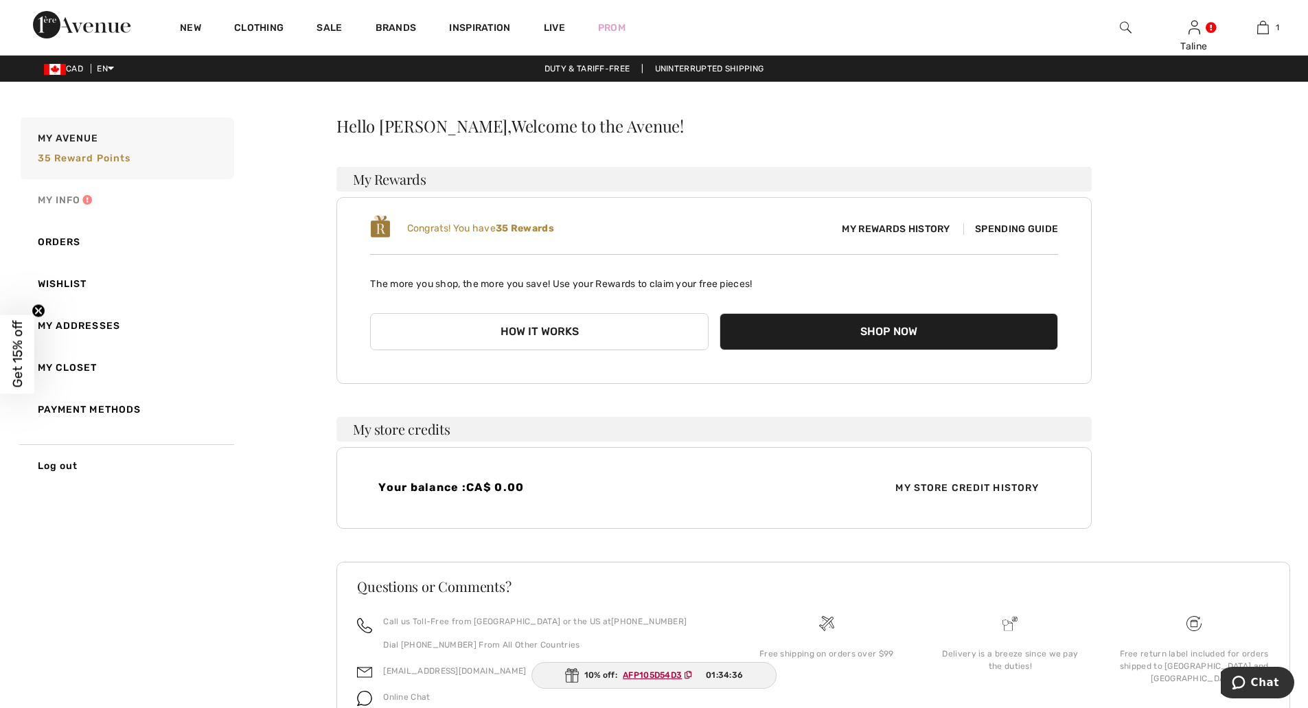
click at [69, 196] on link "My Info" at bounding box center [126, 200] width 216 height 42
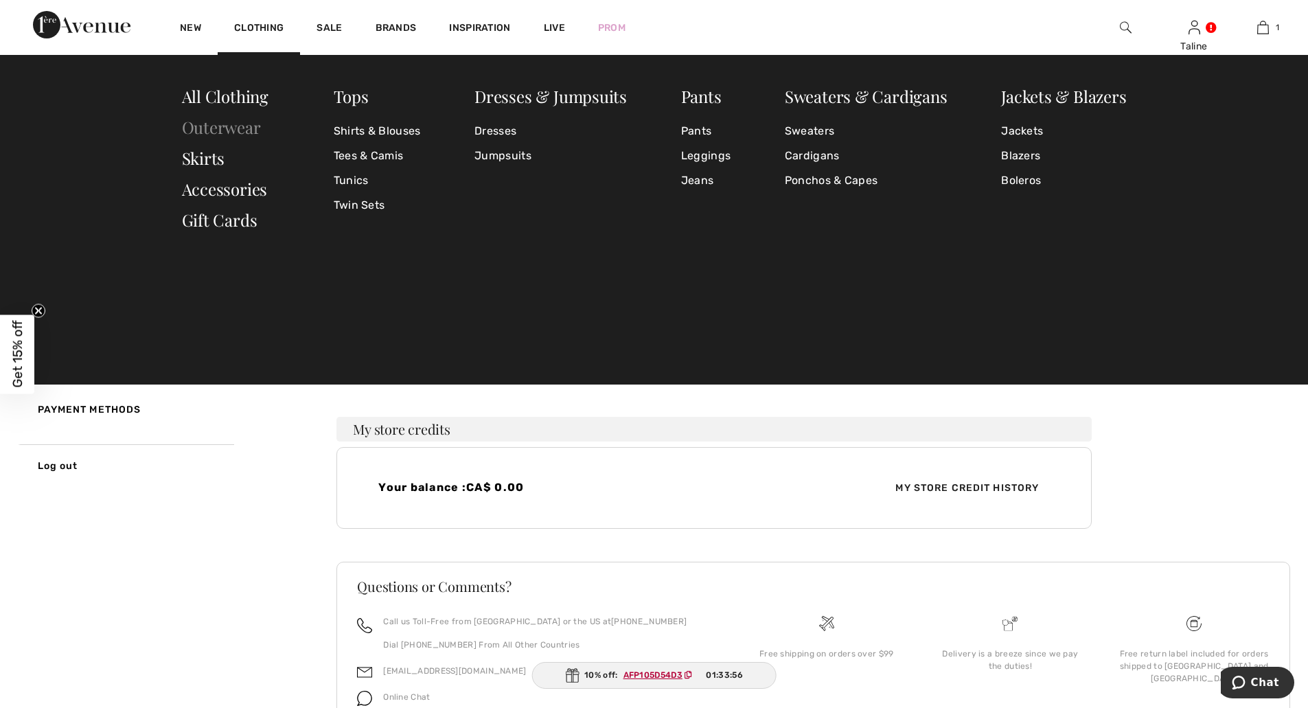
click at [227, 130] on link "Outerwear" at bounding box center [221, 127] width 79 height 22
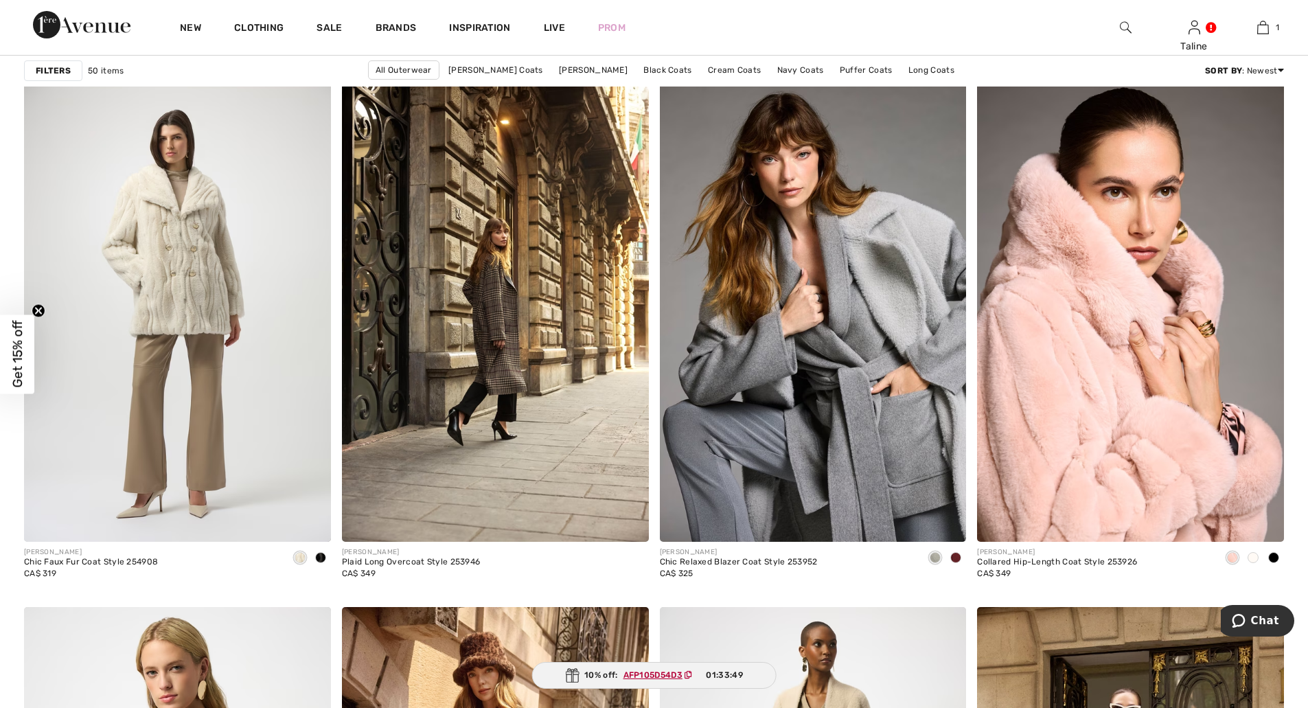
scroll to position [2518, 0]
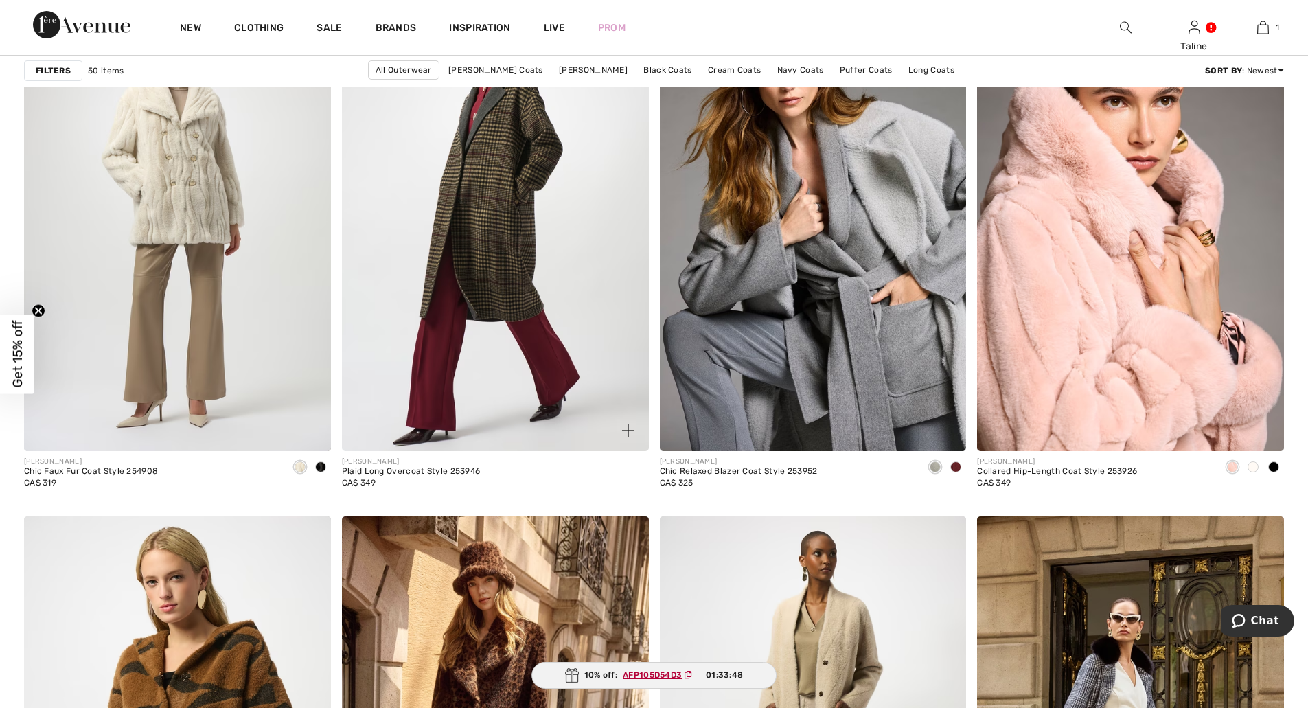
click at [520, 282] on img at bounding box center [495, 221] width 307 height 460
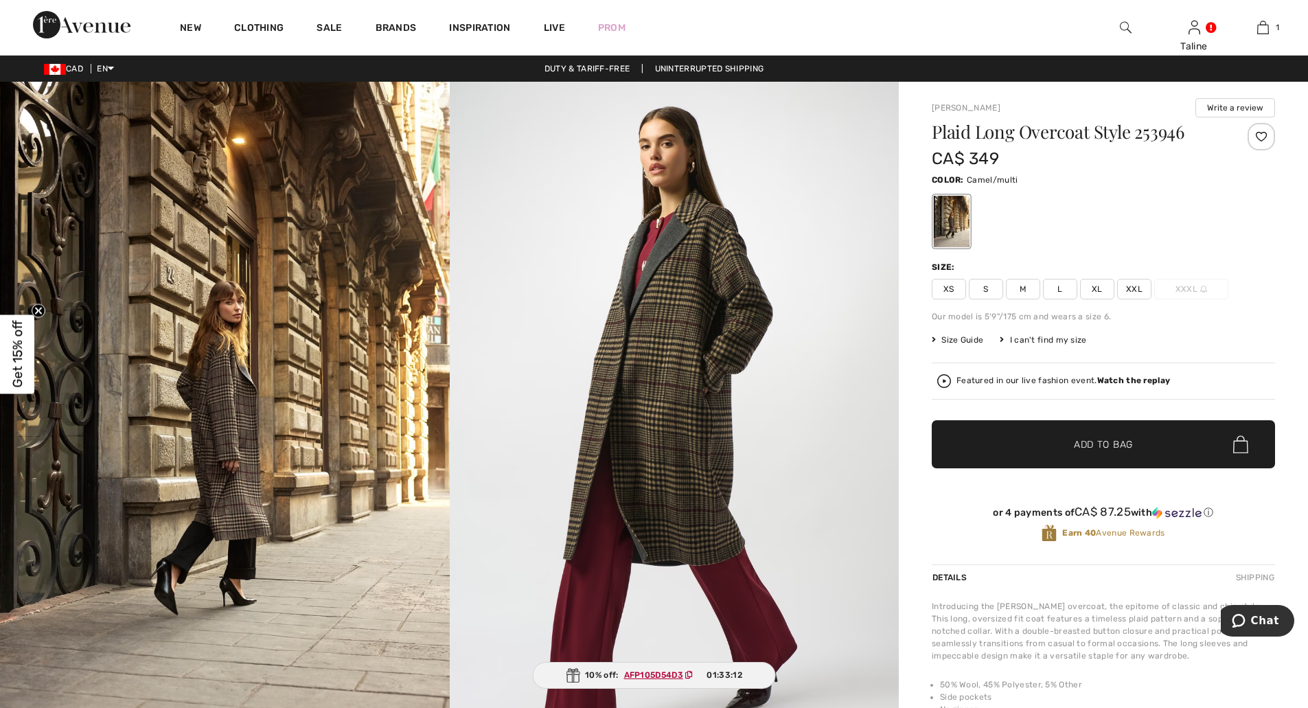
click at [204, 363] on img at bounding box center [225, 419] width 450 height 674
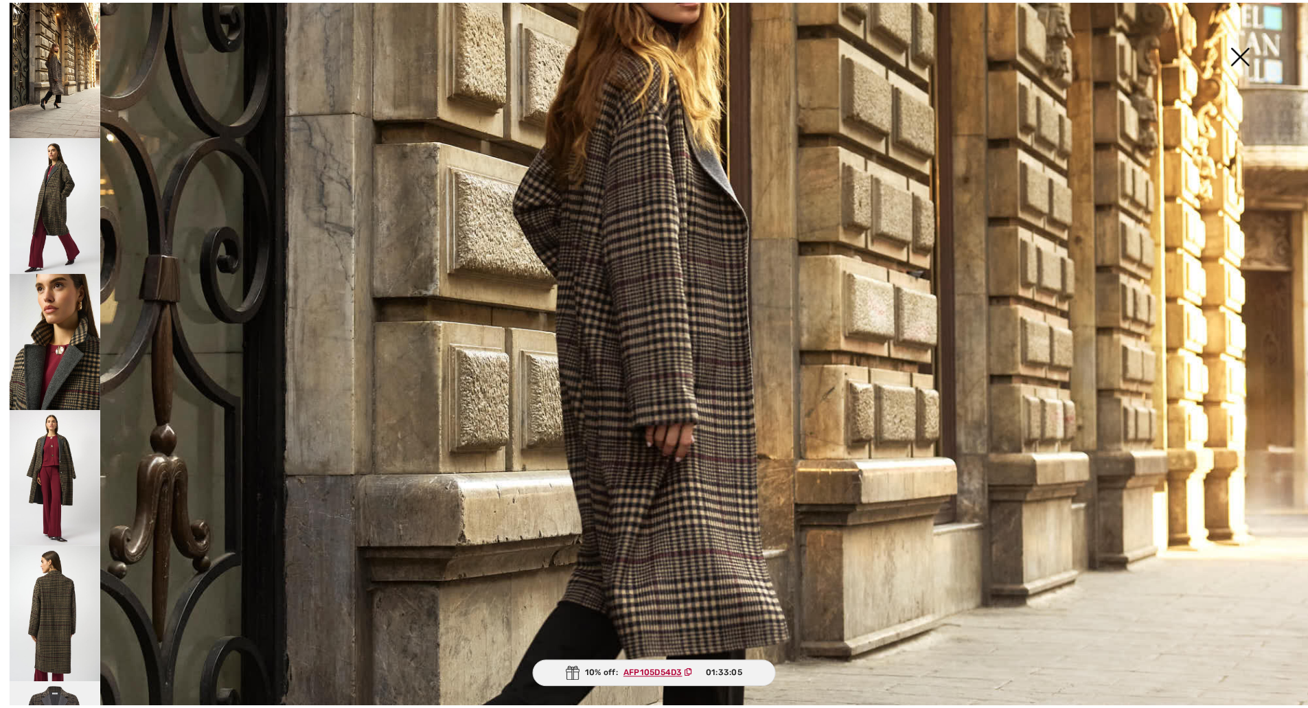
scroll to position [229, 0]
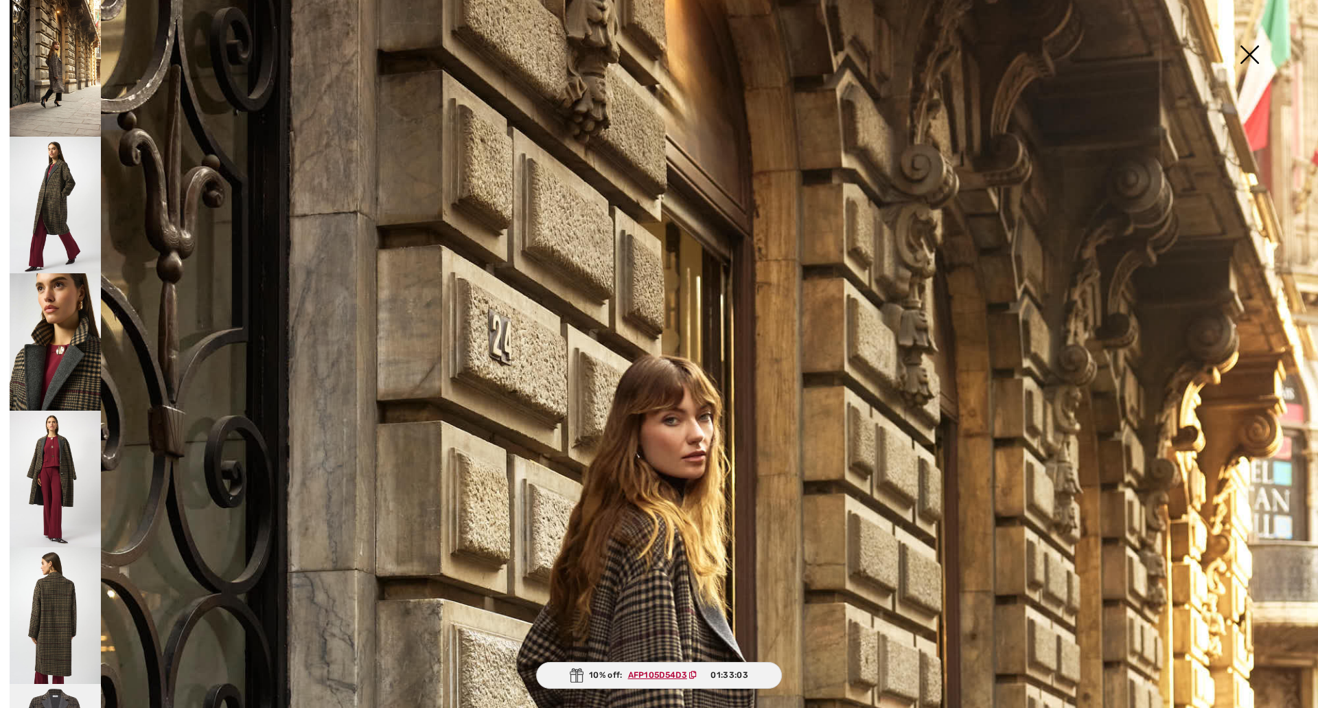
click at [1240, 49] on img at bounding box center [1249, 56] width 69 height 71
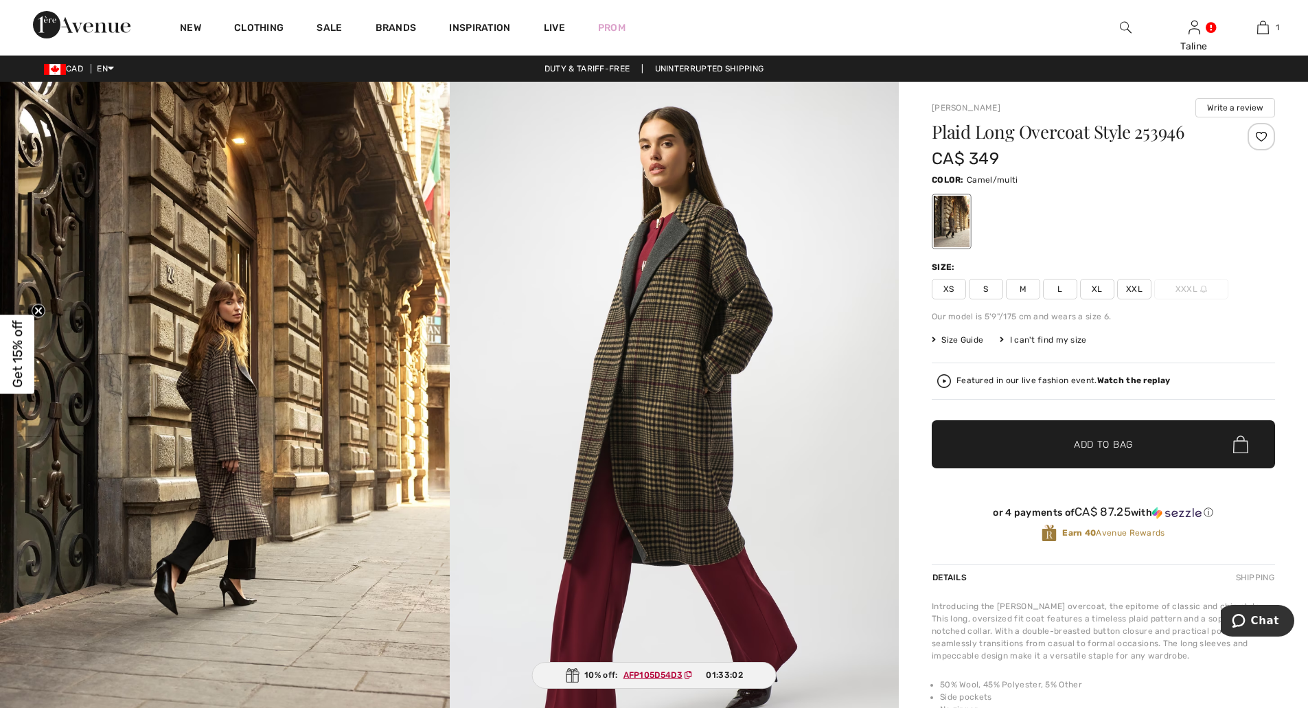
click at [1138, 288] on span "XXL" at bounding box center [1134, 289] width 34 height 21
click at [1111, 438] on span "Add to Bag" at bounding box center [1103, 444] width 59 height 14
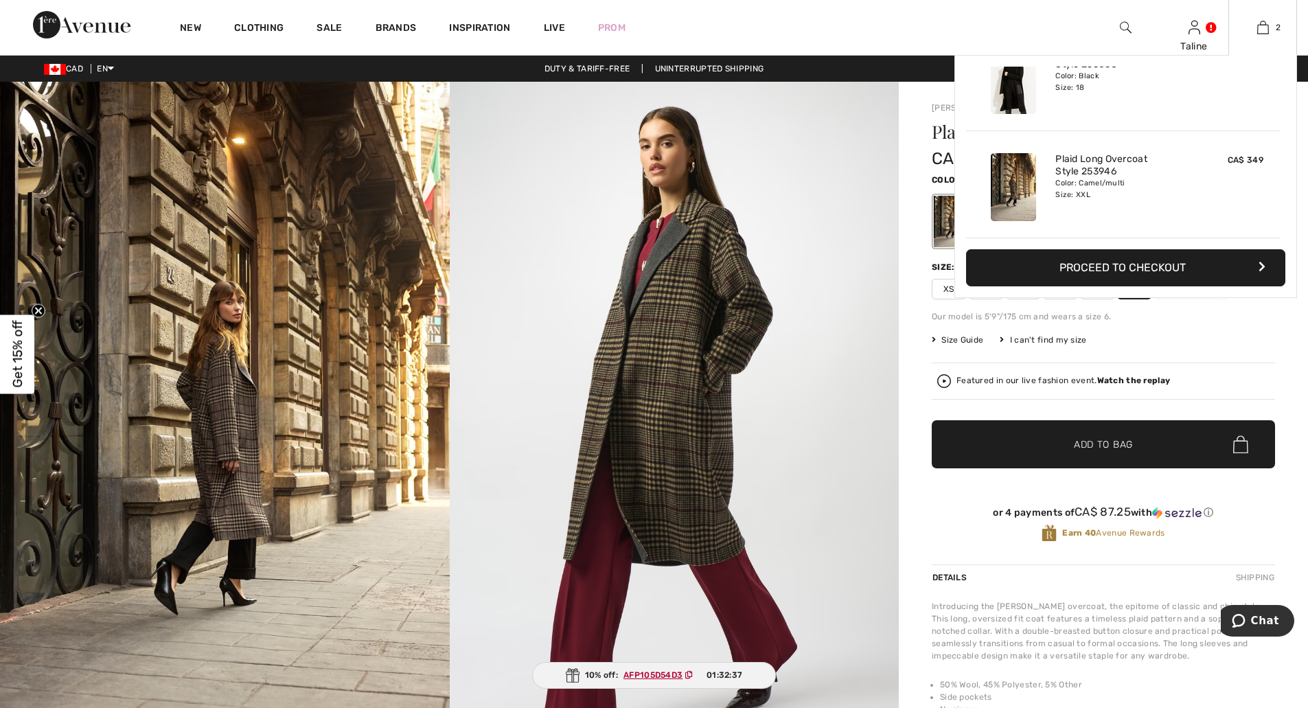
scroll to position [0, 0]
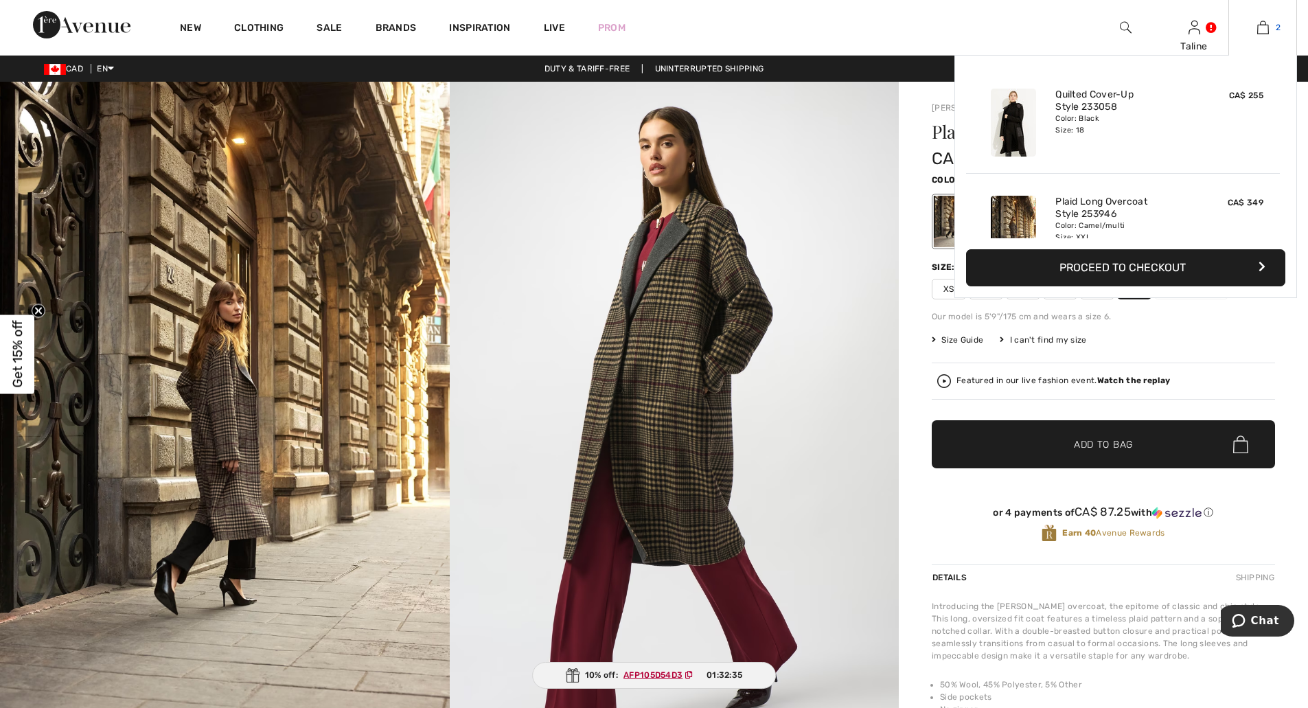
click at [1272, 26] on link "2" at bounding box center [1262, 27] width 67 height 16
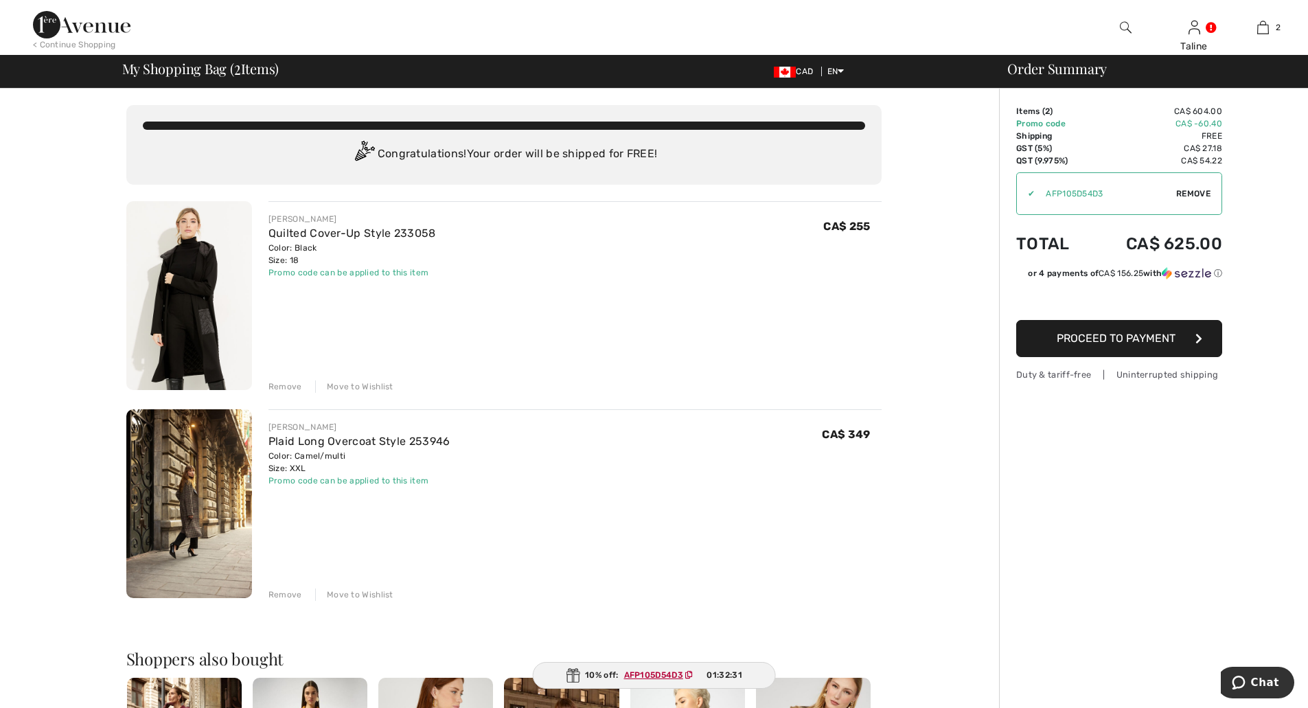
click at [292, 383] on div "Remove" at bounding box center [285, 386] width 34 height 12
